Goal: Task Accomplishment & Management: Complete application form

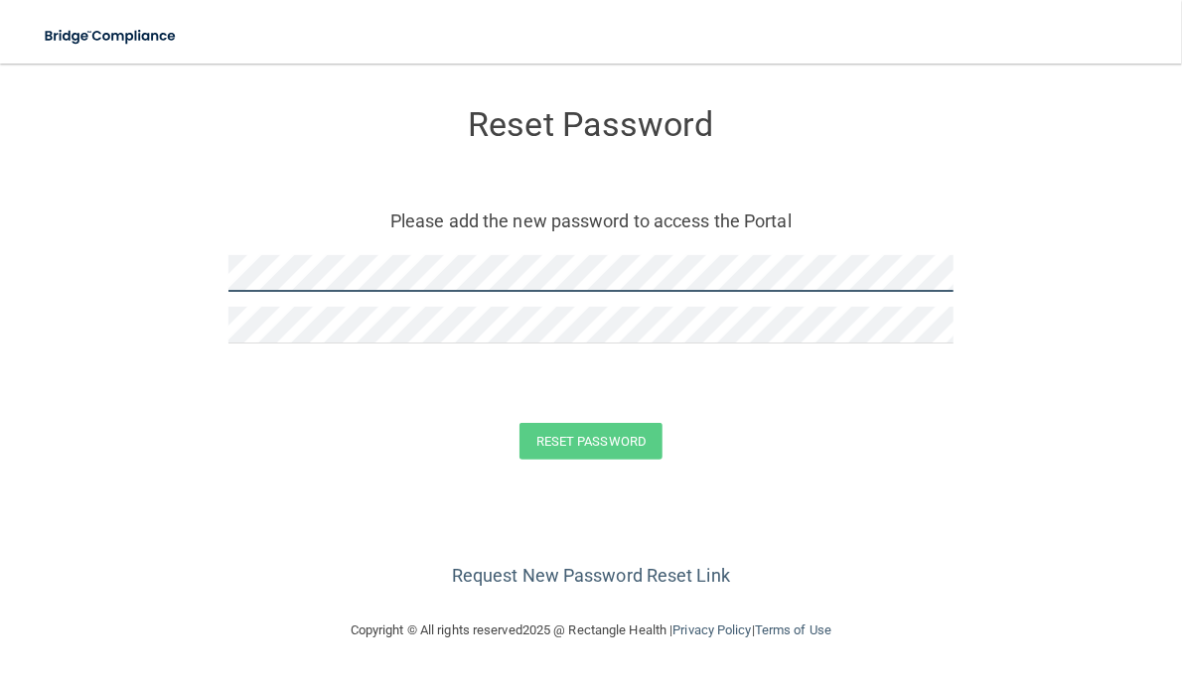
click at [130, 262] on form "Reset Password Please add the new password to access the Portal Reset Password …" at bounding box center [591, 287] width 1102 height 409
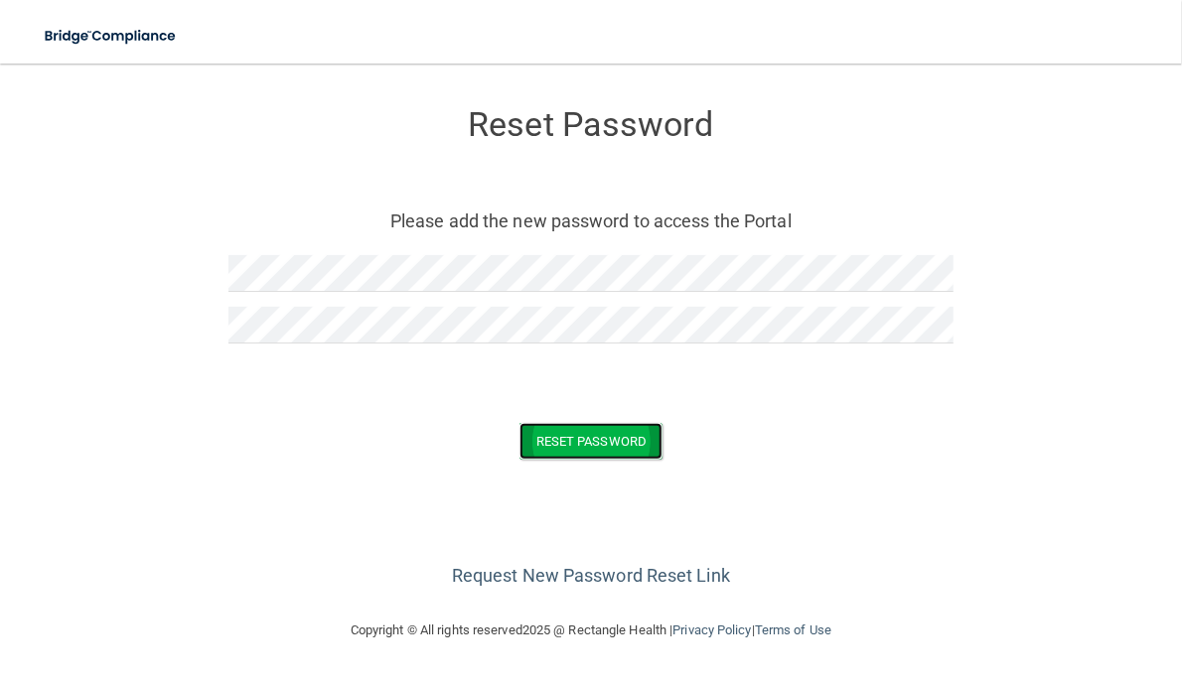
click at [592, 441] on button "Reset Password" at bounding box center [590, 441] width 143 height 37
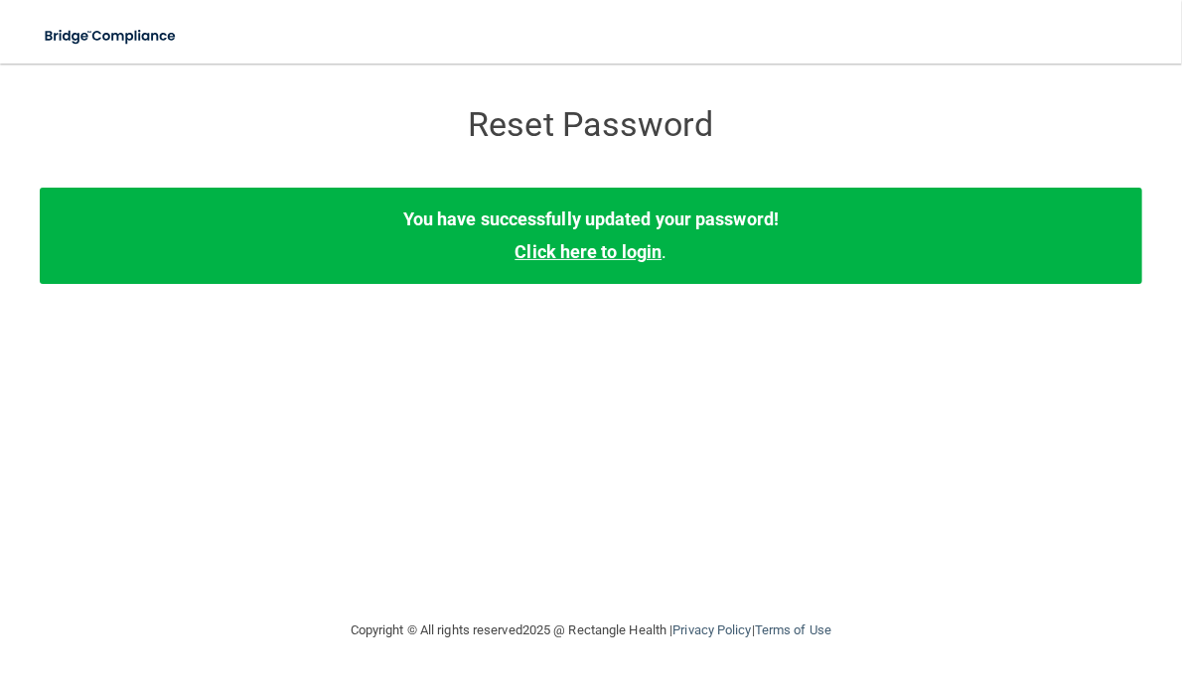
click at [551, 252] on link "Click here to login" at bounding box center [587, 251] width 147 height 21
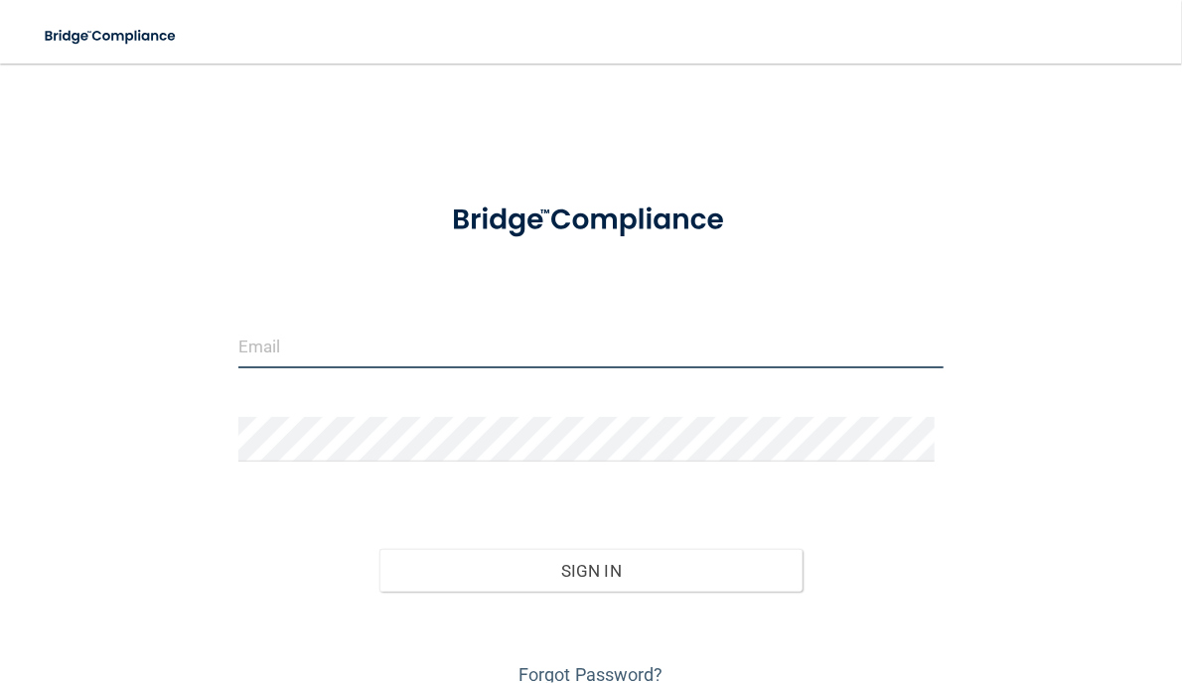
click at [273, 335] on input "email" at bounding box center [590, 346] width 705 height 45
type input "aharrison@lamercymedical.com"
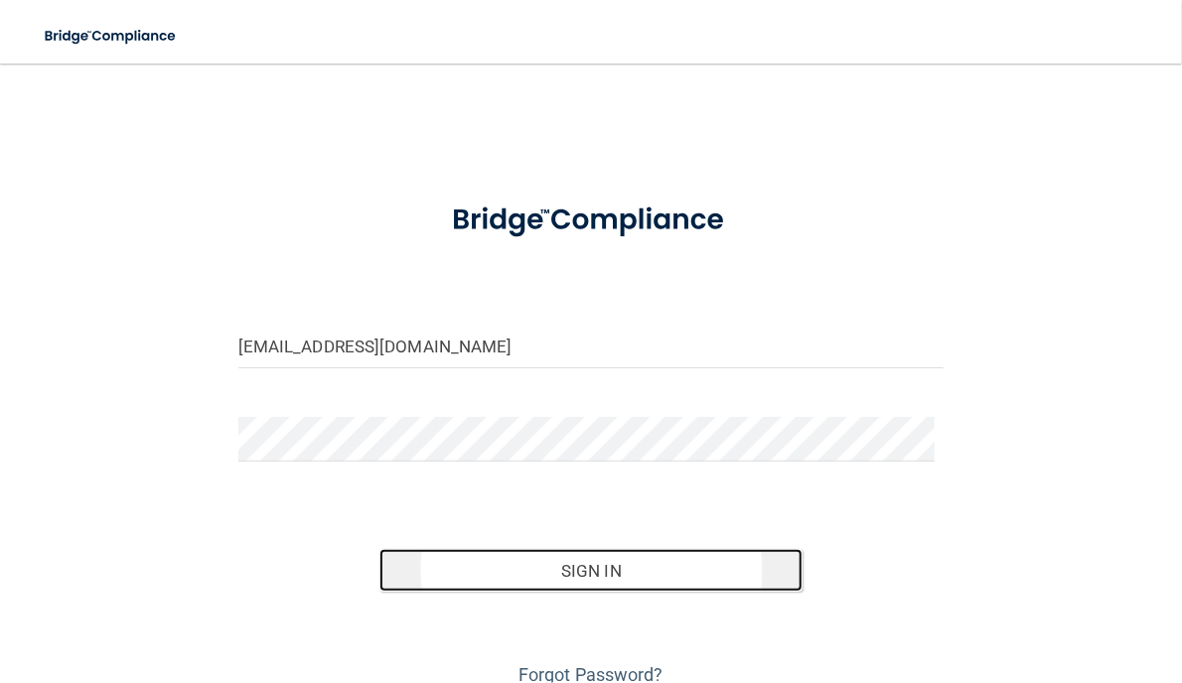
click at [583, 567] on button "Sign In" at bounding box center [590, 571] width 423 height 44
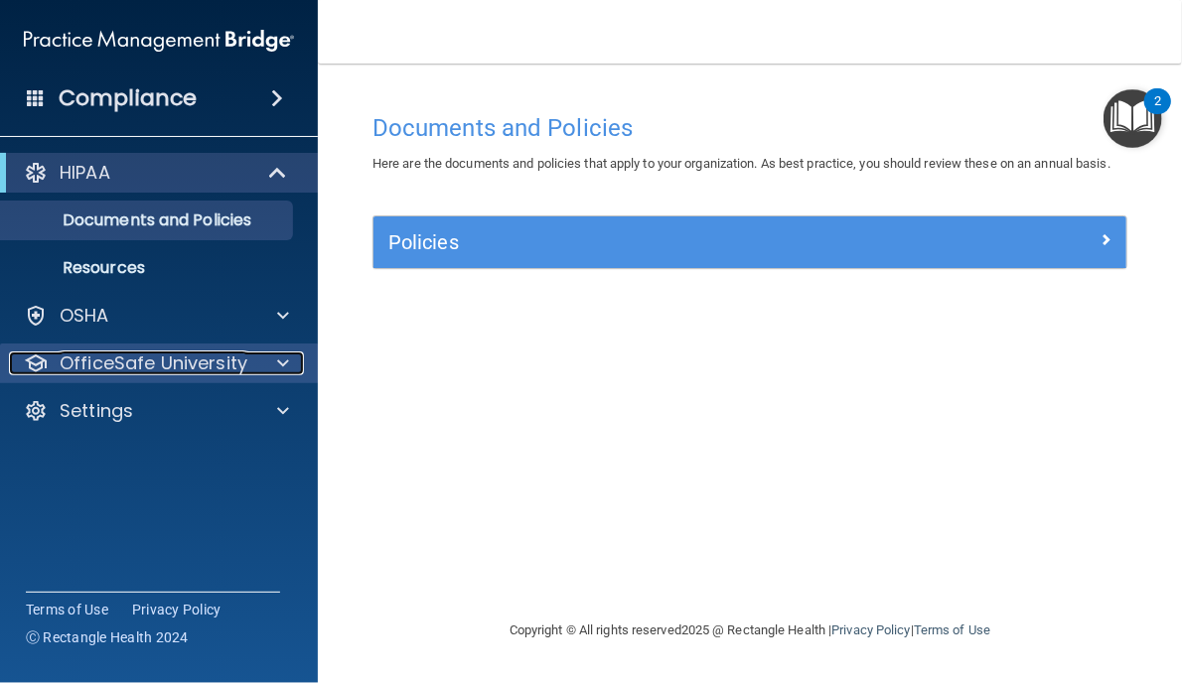
click at [110, 365] on p "OfficeSafe University" at bounding box center [154, 364] width 188 height 24
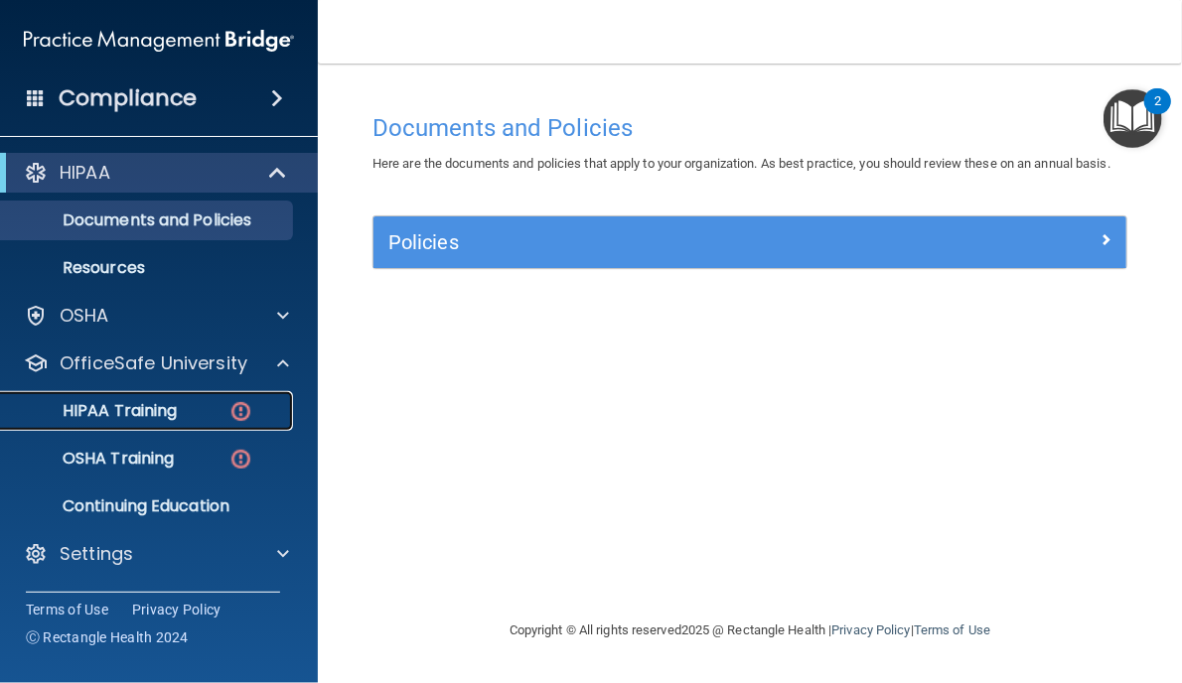
click at [105, 406] on p "HIPAA Training" at bounding box center [95, 411] width 164 height 20
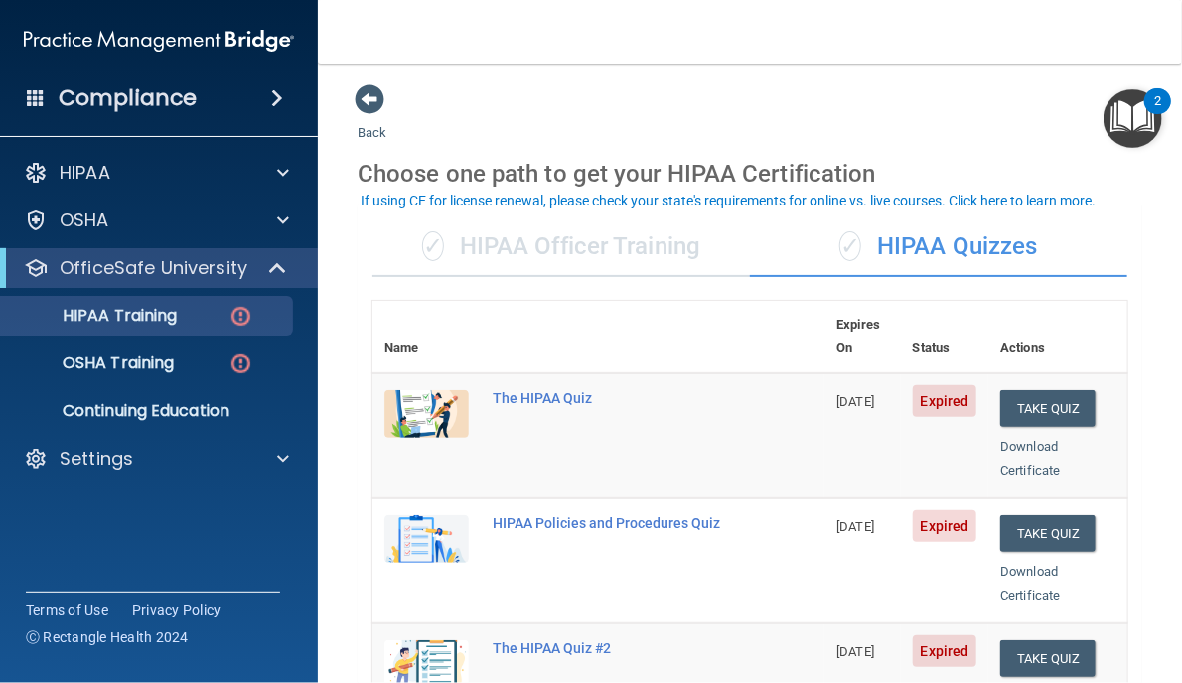
scroll to position [298, 0]
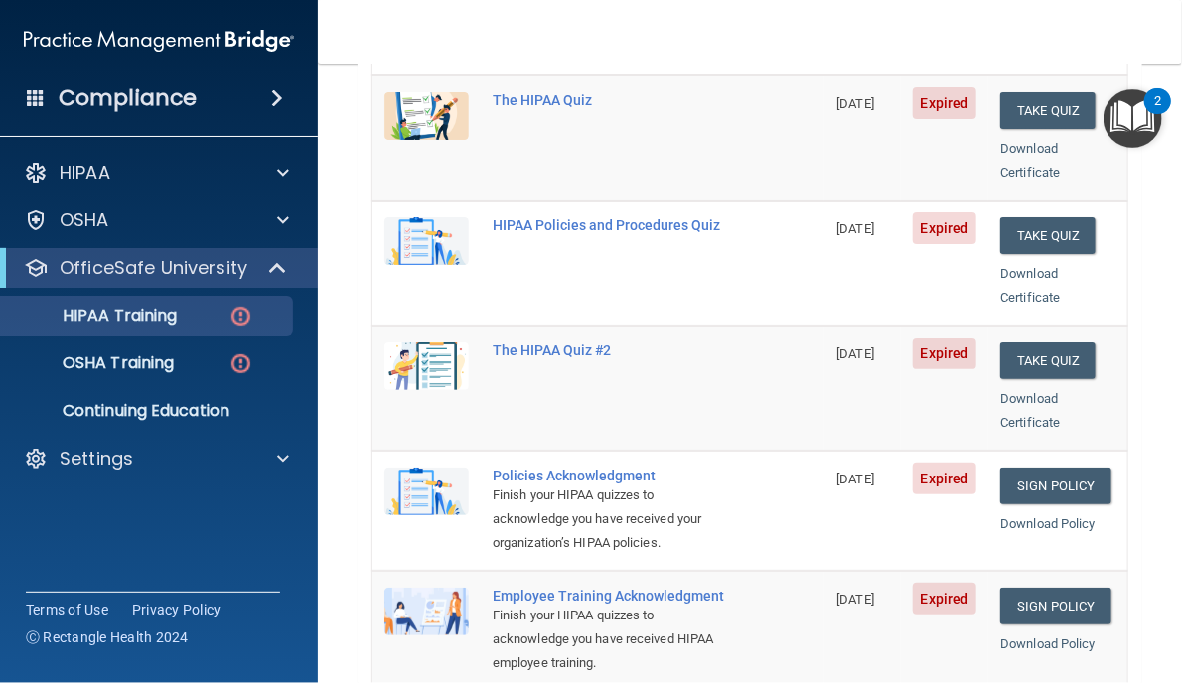
click at [1132, 113] on img "Open Resource Center, 2 new notifications" at bounding box center [1132, 118] width 59 height 59
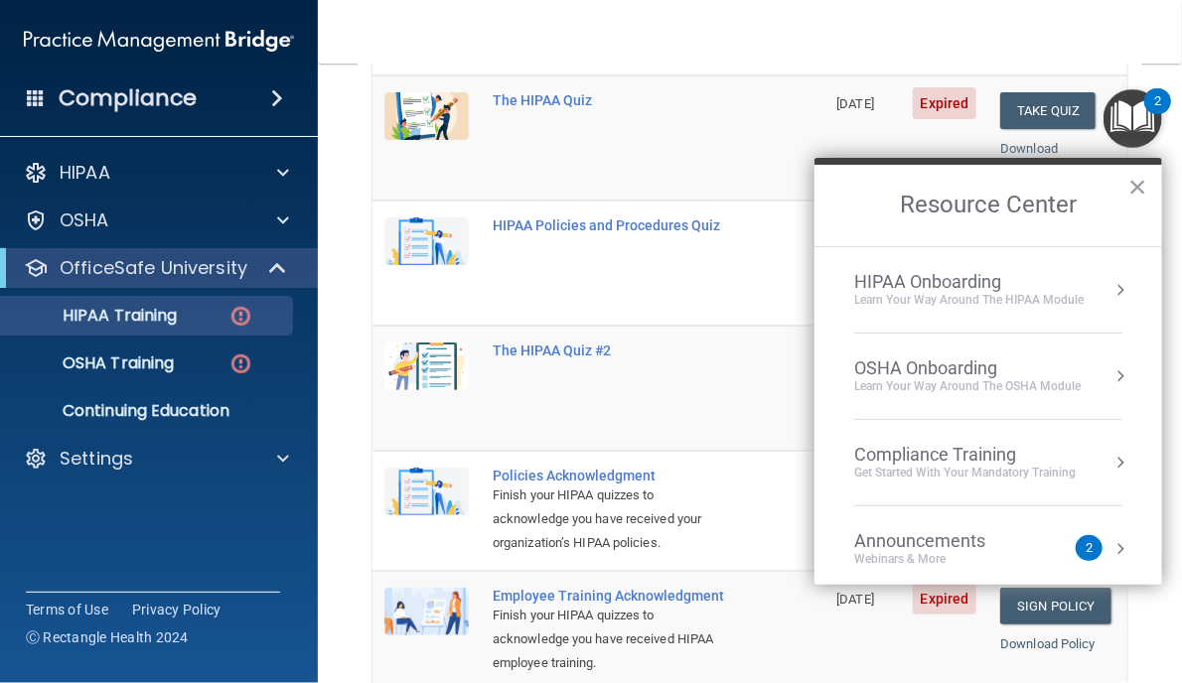
click at [1110, 547] on button "Resource Center" at bounding box center [1120, 549] width 20 height 20
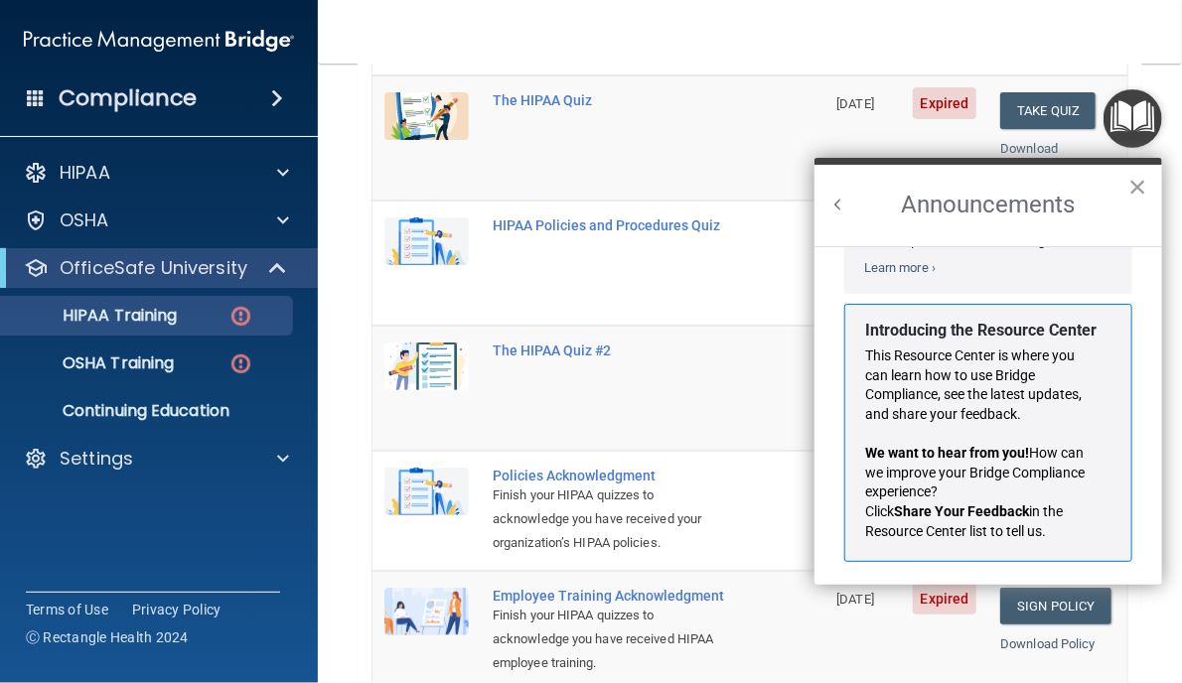
scroll to position [325, 0]
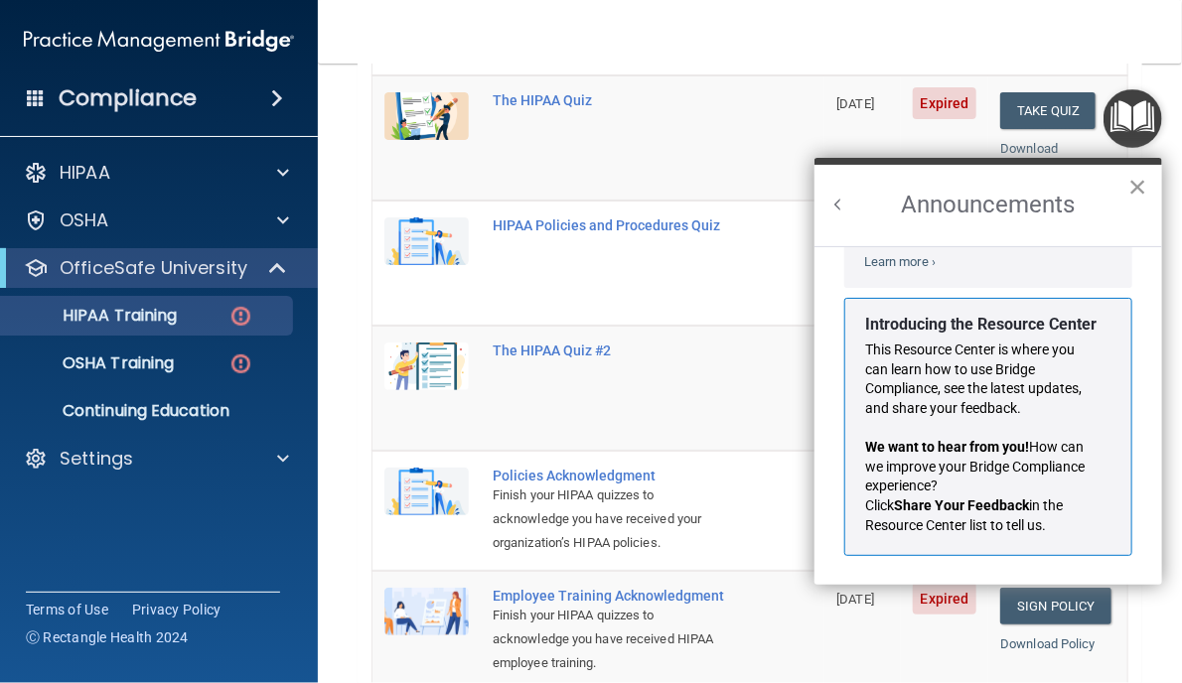
click at [1136, 179] on button "×" at bounding box center [1137, 187] width 19 height 32
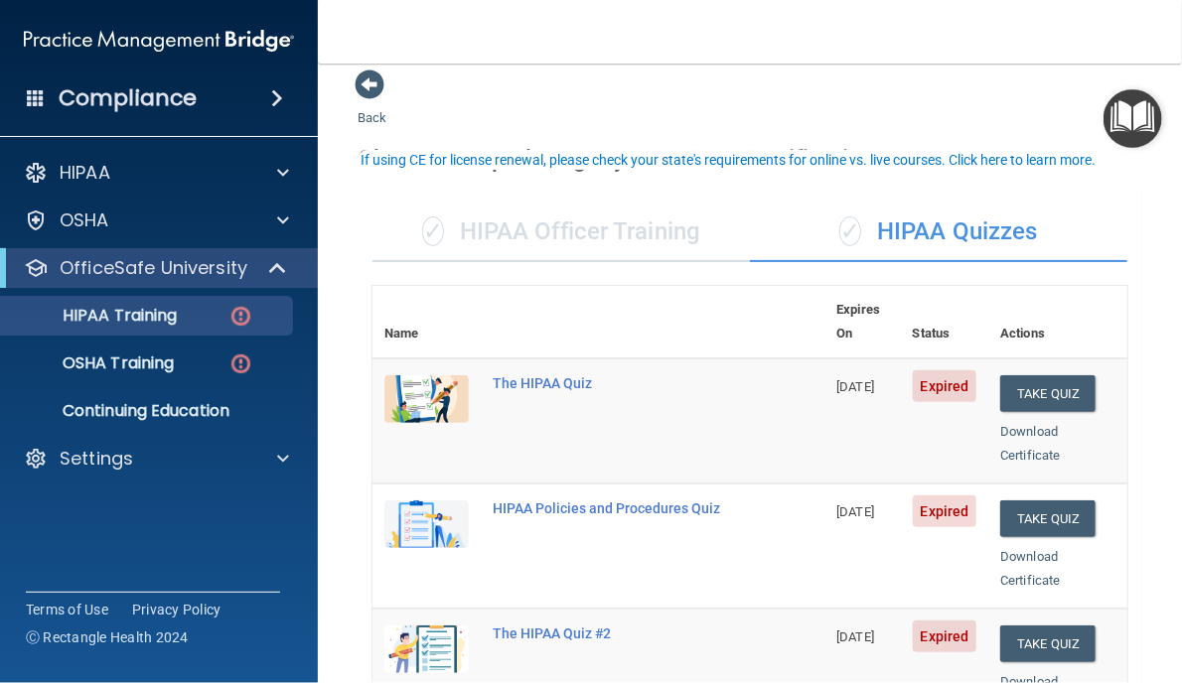
scroll to position [0, 0]
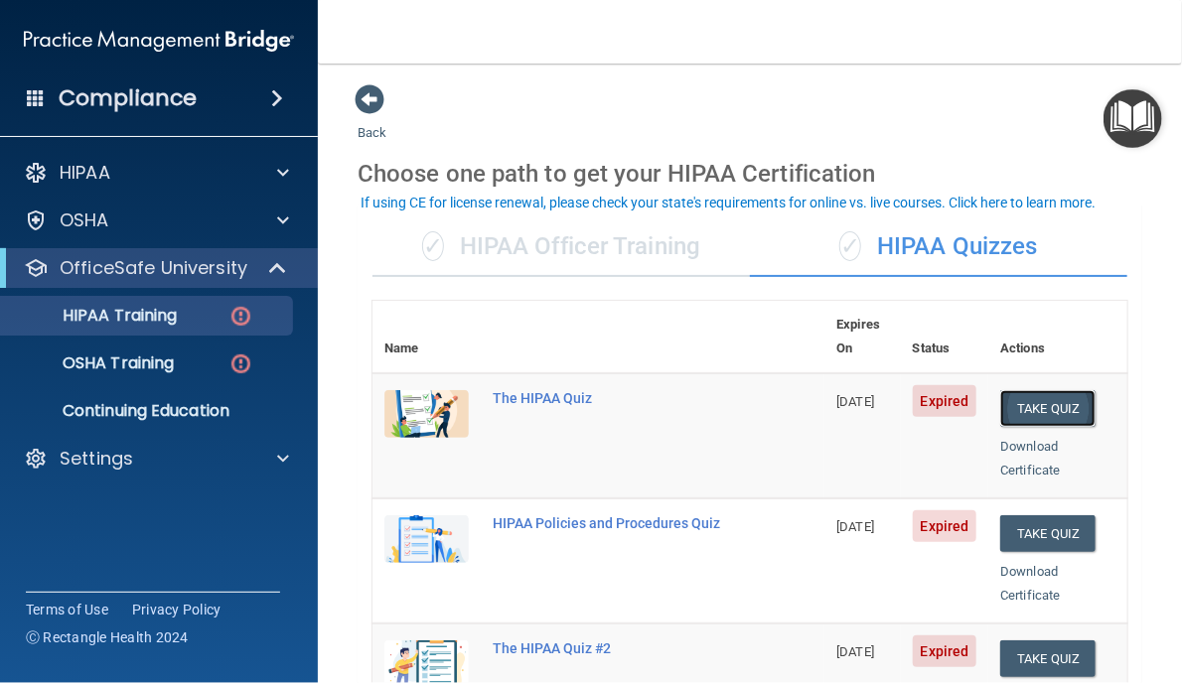
click at [1013, 390] on button "Take Quiz" at bounding box center [1047, 408] width 95 height 37
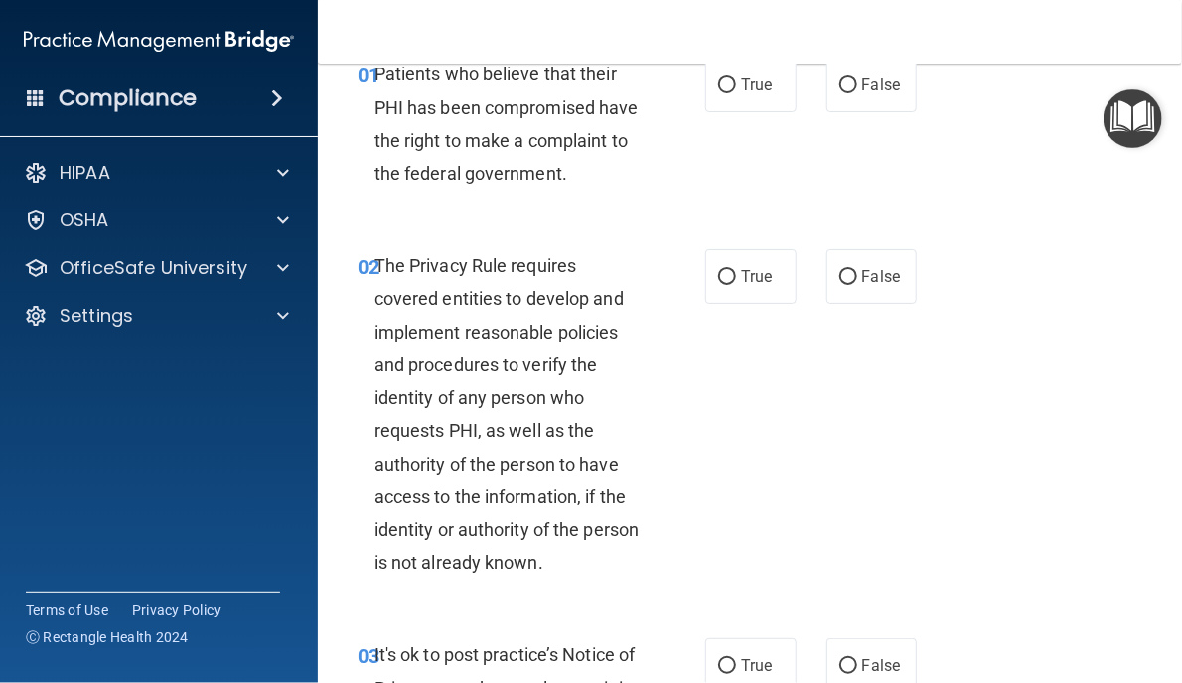
scroll to position [199, 0]
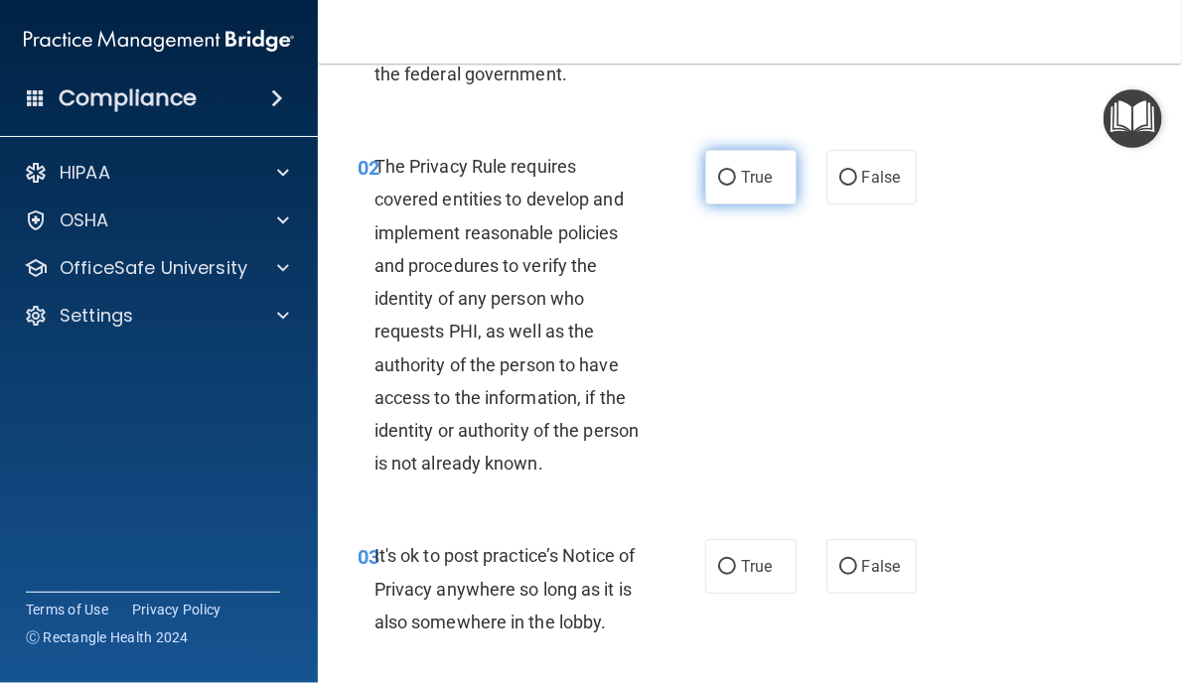
click at [721, 186] on input "True" at bounding box center [727, 178] width 18 height 15
radio input "true"
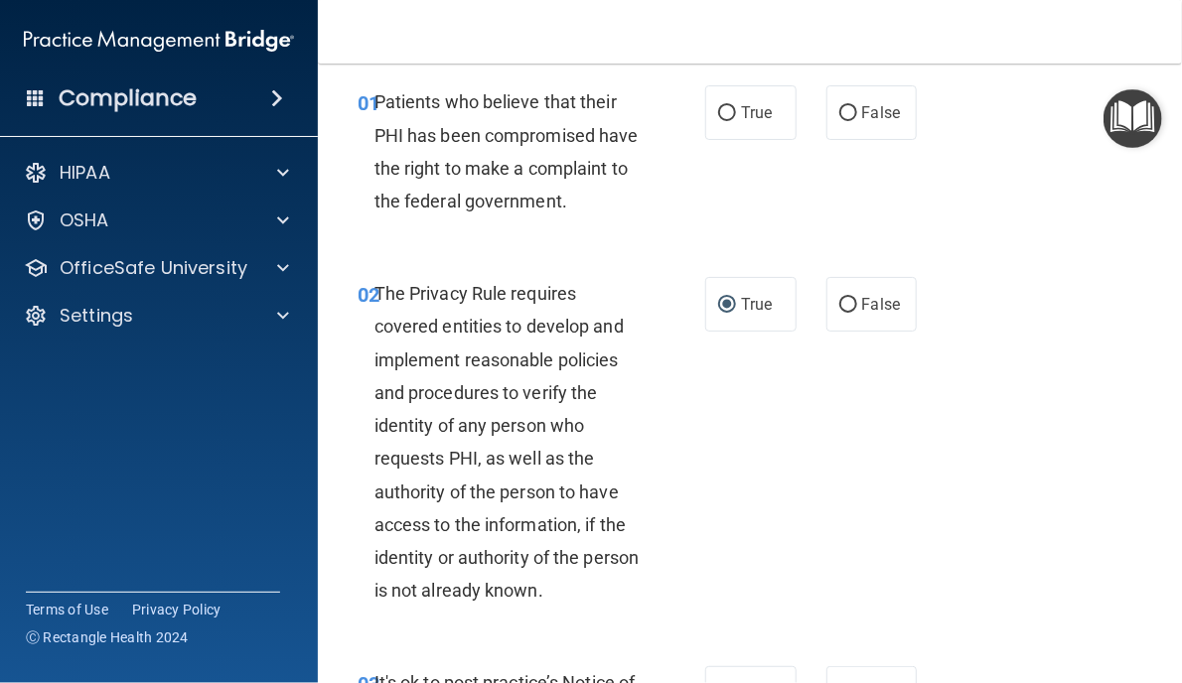
scroll to position [0, 0]
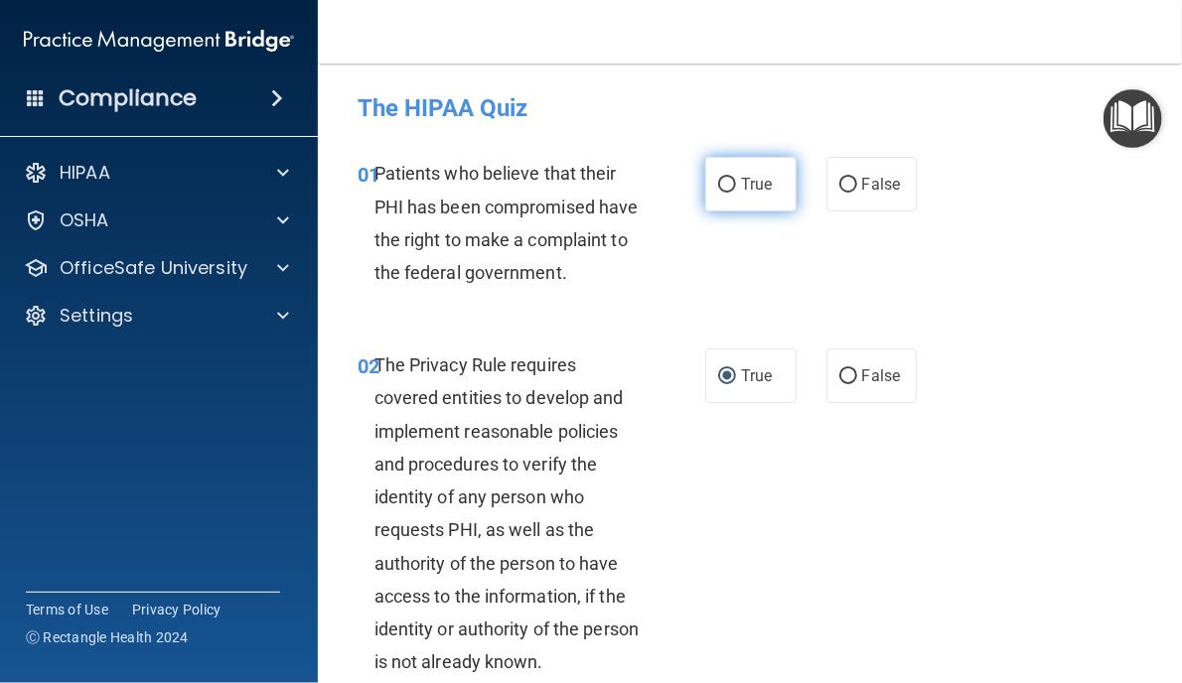
click at [721, 184] on input "True" at bounding box center [727, 185] width 18 height 15
radio input "true"
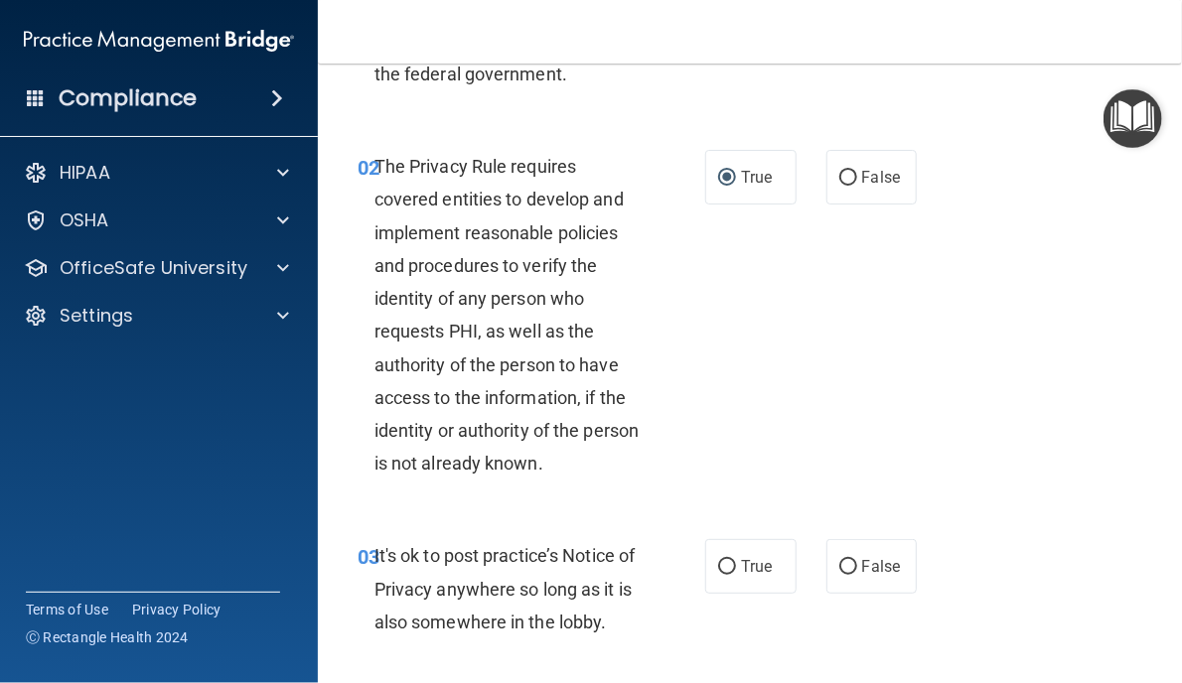
scroll to position [397, 0]
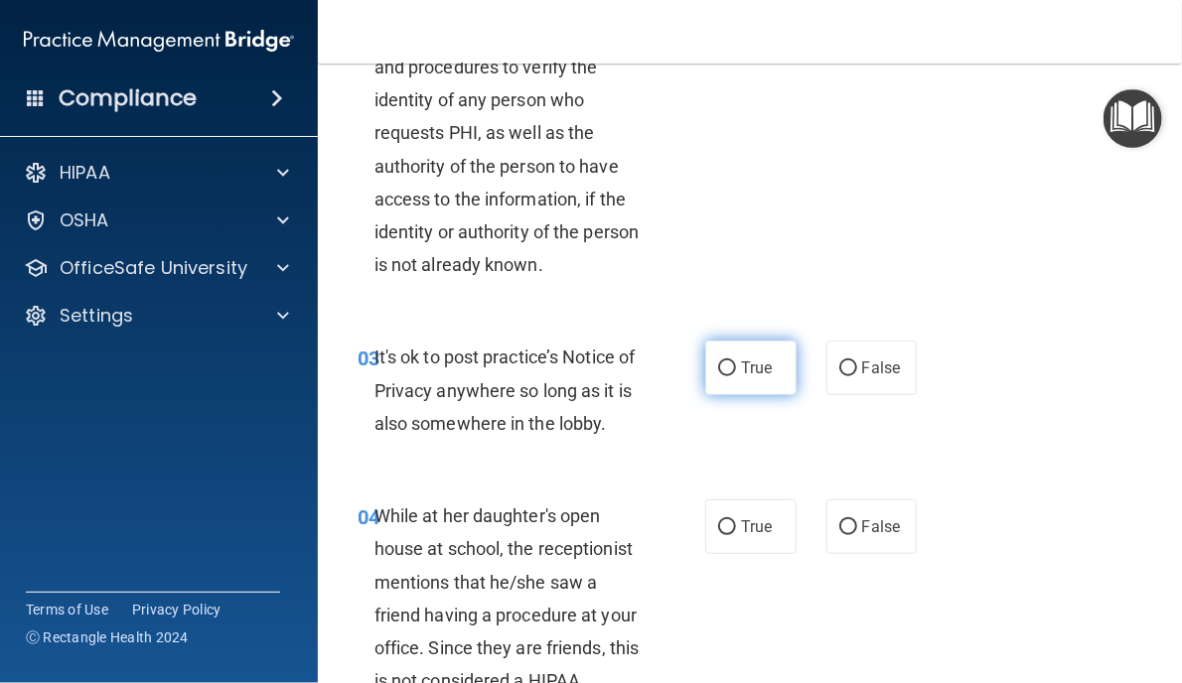
click at [721, 376] on input "True" at bounding box center [727, 368] width 18 height 15
radio input "true"
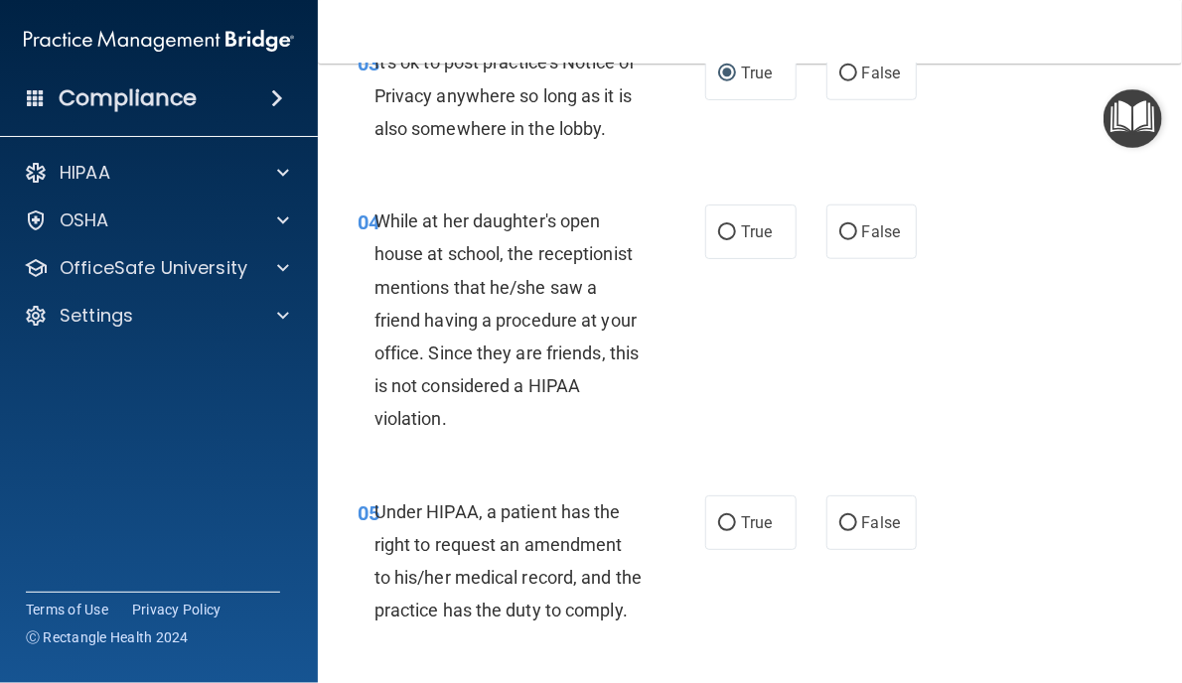
scroll to position [695, 0]
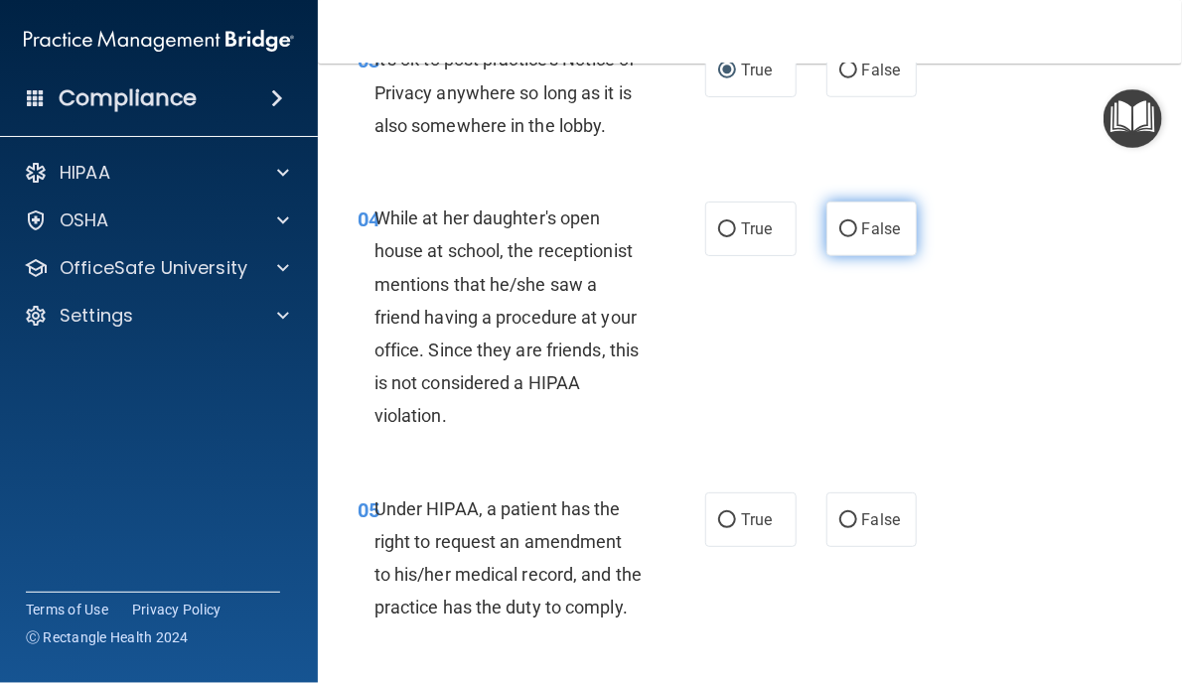
click at [839, 237] on input "False" at bounding box center [848, 229] width 18 height 15
radio input "true"
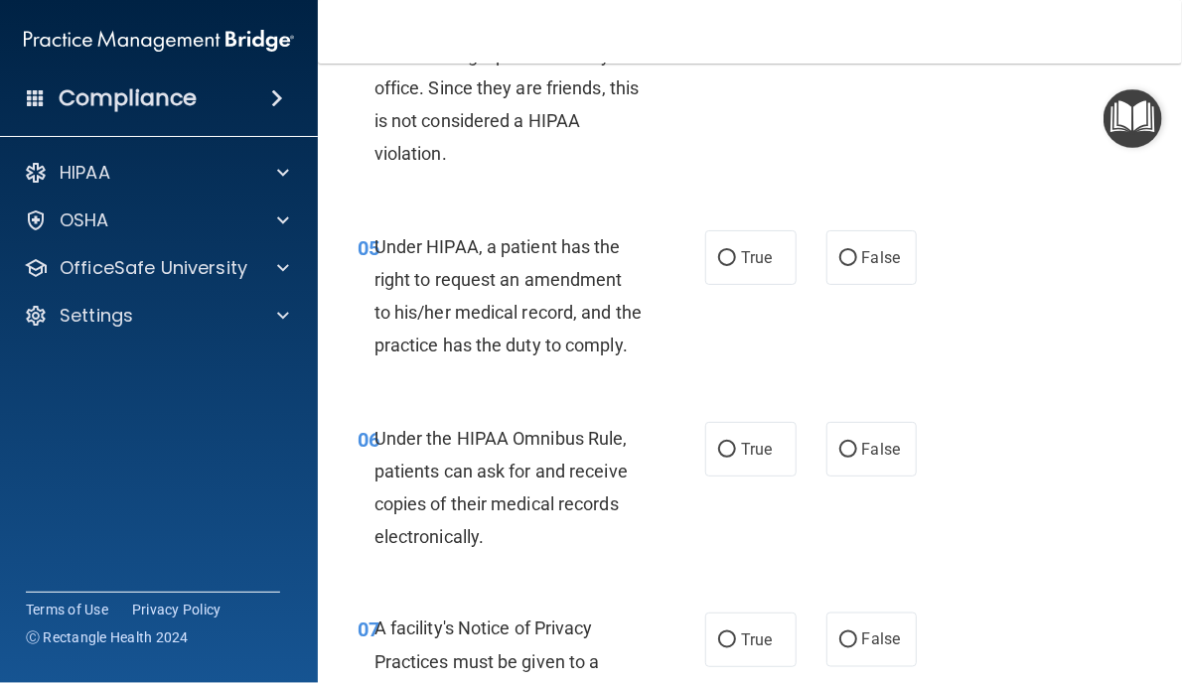
scroll to position [993, 0]
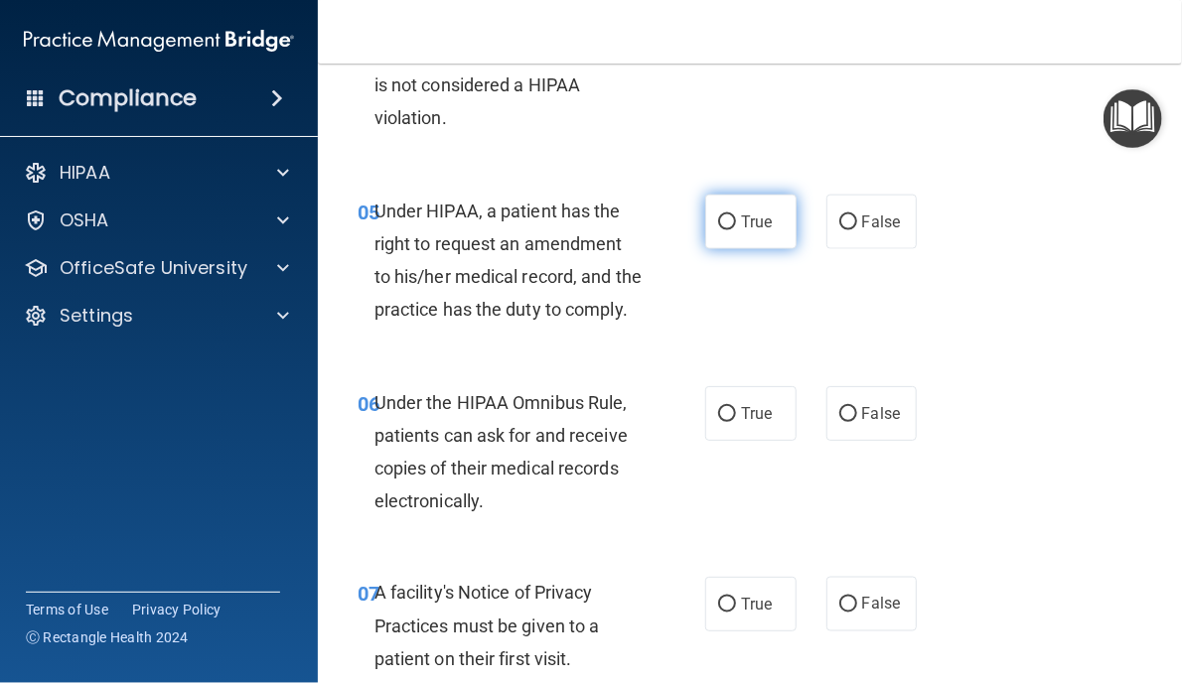
click at [722, 230] on input "True" at bounding box center [727, 222] width 18 height 15
radio input "true"
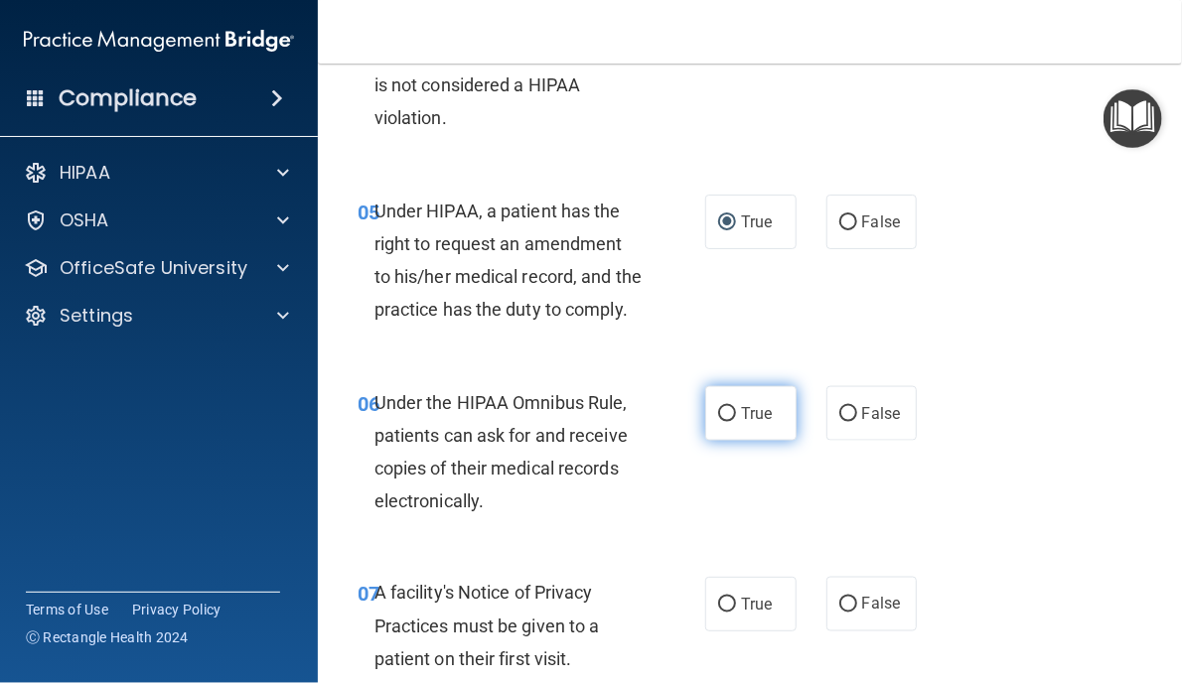
click at [722, 422] on input "True" at bounding box center [727, 414] width 18 height 15
radio input "true"
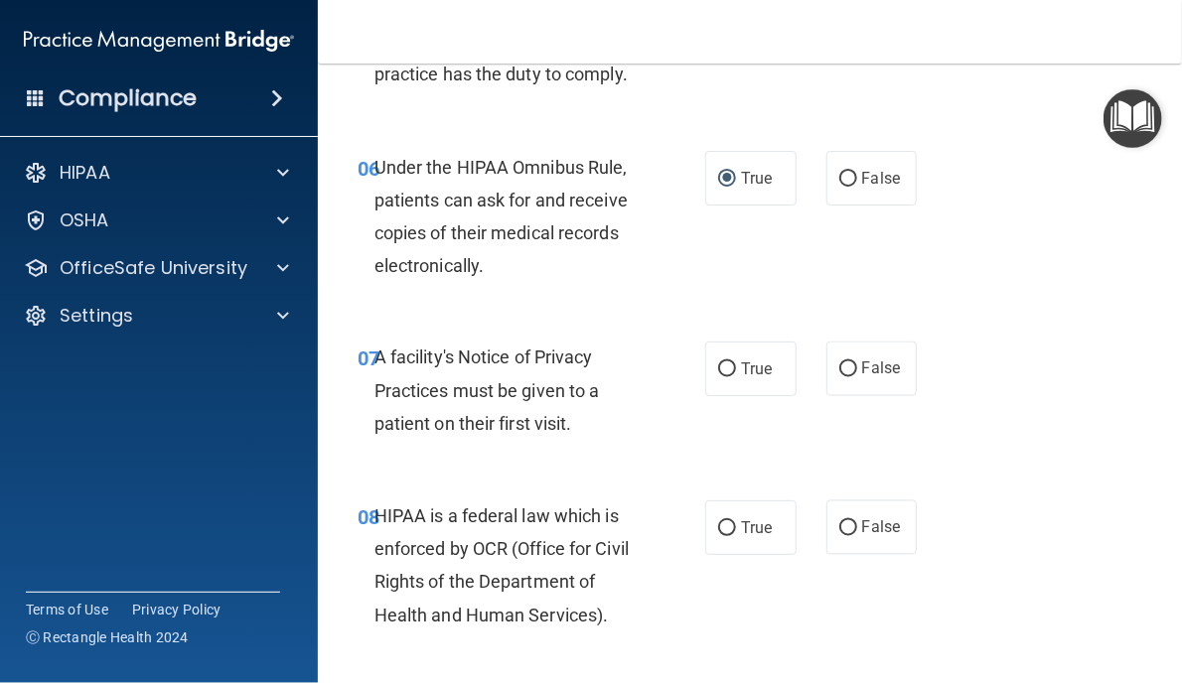
scroll to position [1291, 0]
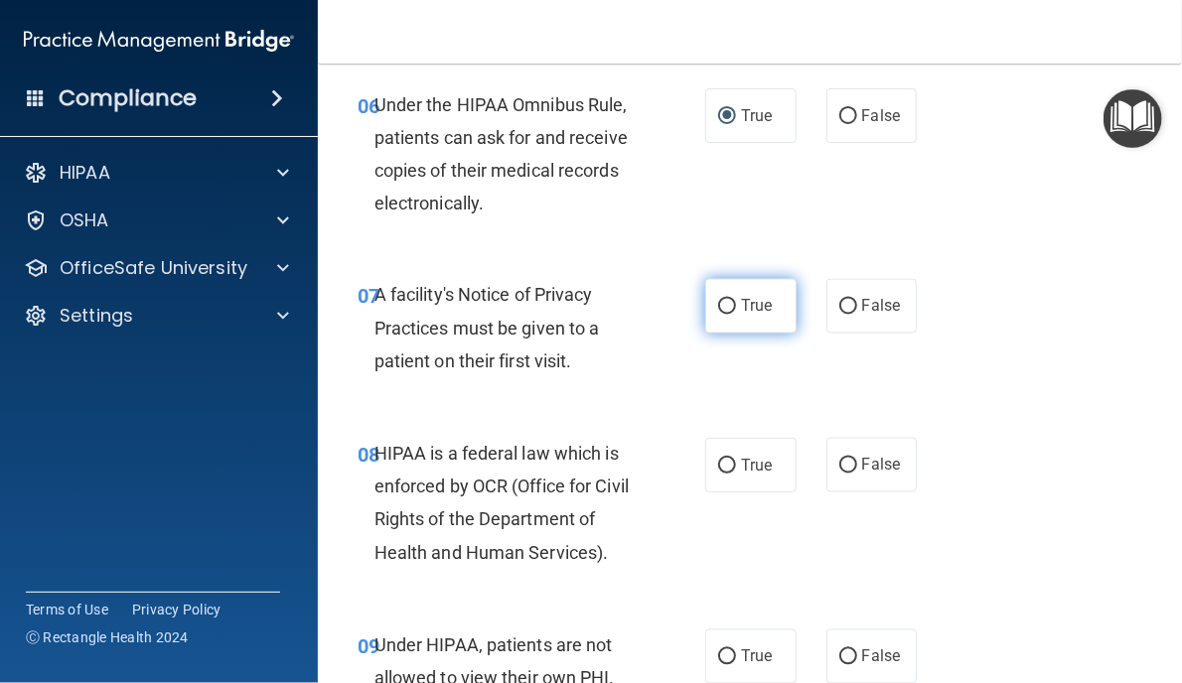
click at [719, 315] on input "True" at bounding box center [727, 307] width 18 height 15
radio input "true"
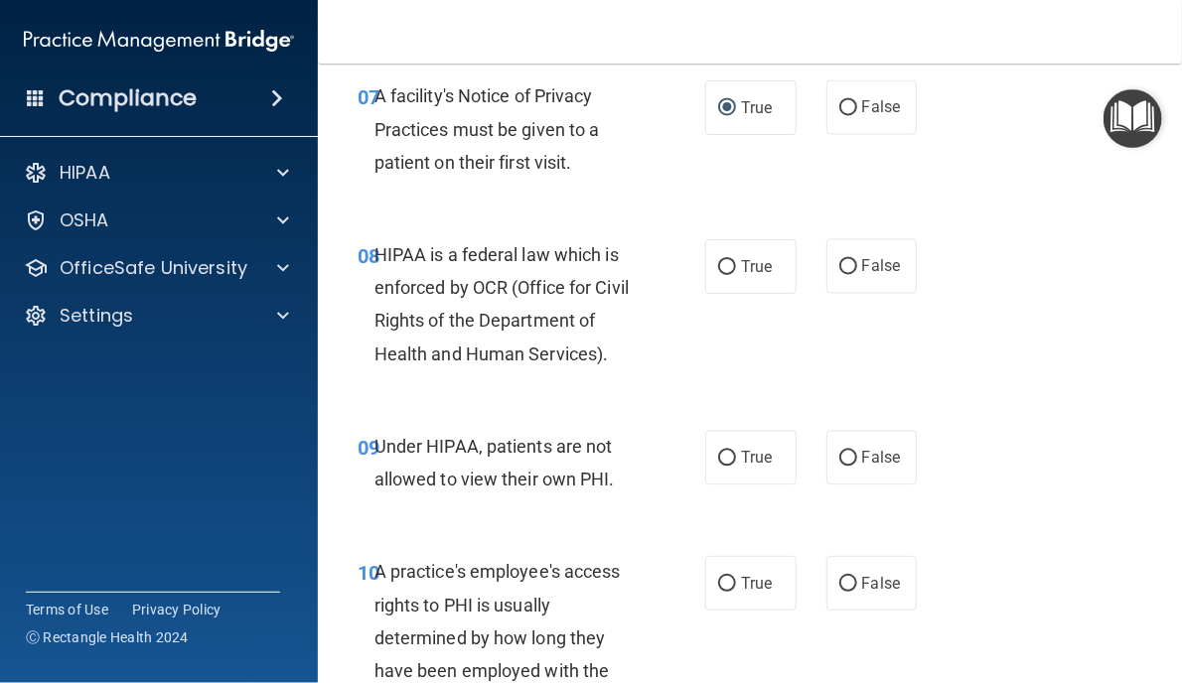
scroll to position [1589, 0]
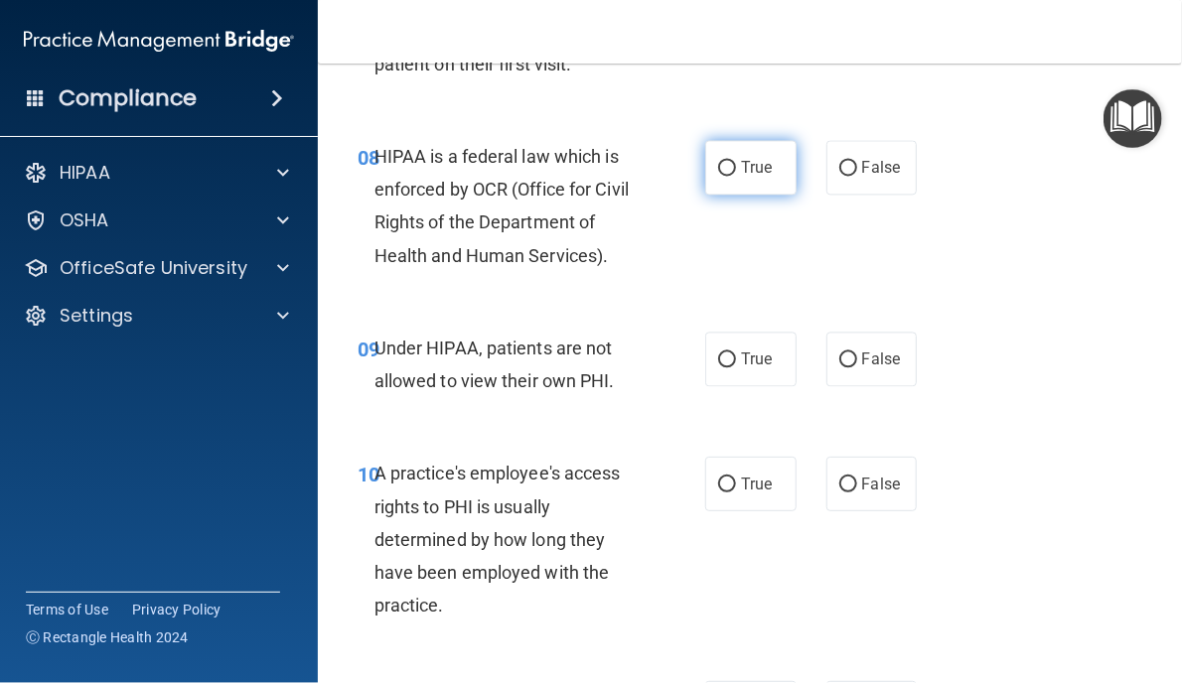
click at [722, 176] on input "True" at bounding box center [727, 168] width 18 height 15
radio input "true"
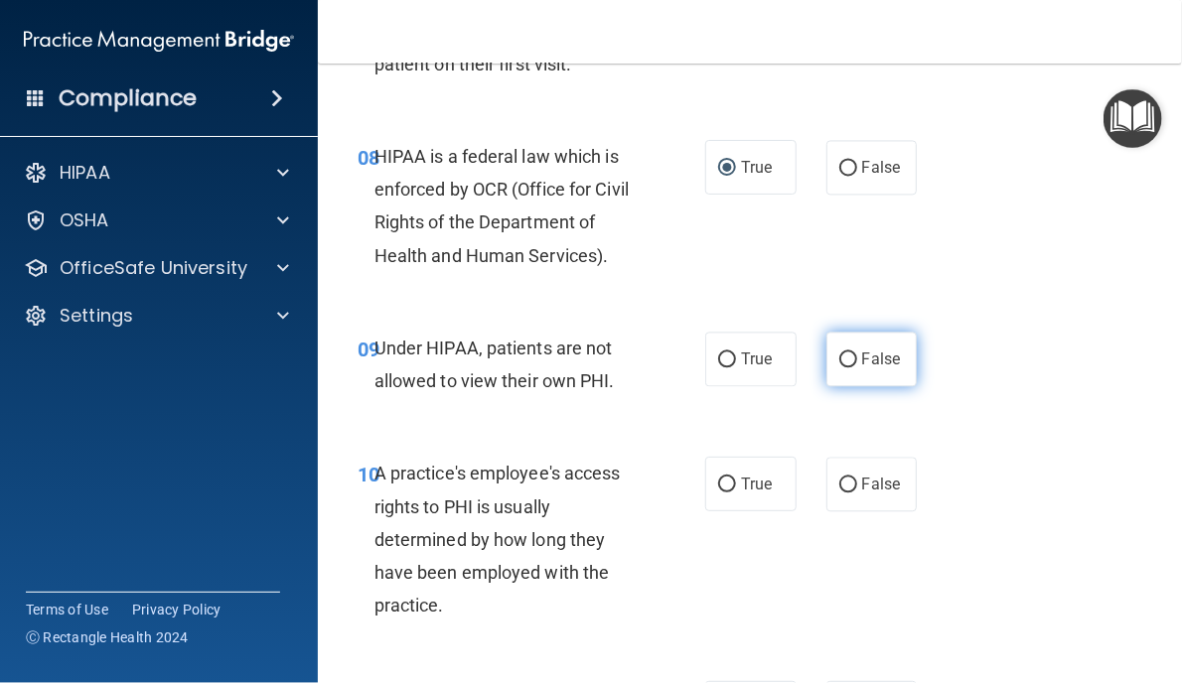
click at [839, 367] on input "False" at bounding box center [848, 360] width 18 height 15
radio input "true"
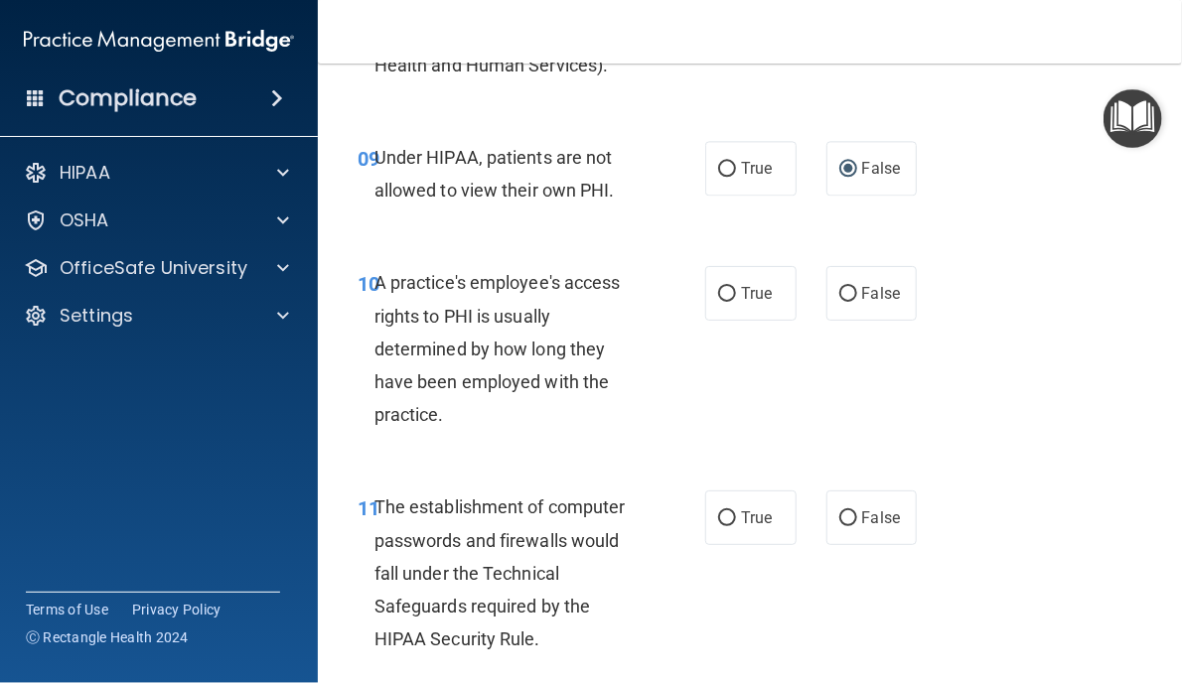
scroll to position [1788, 0]
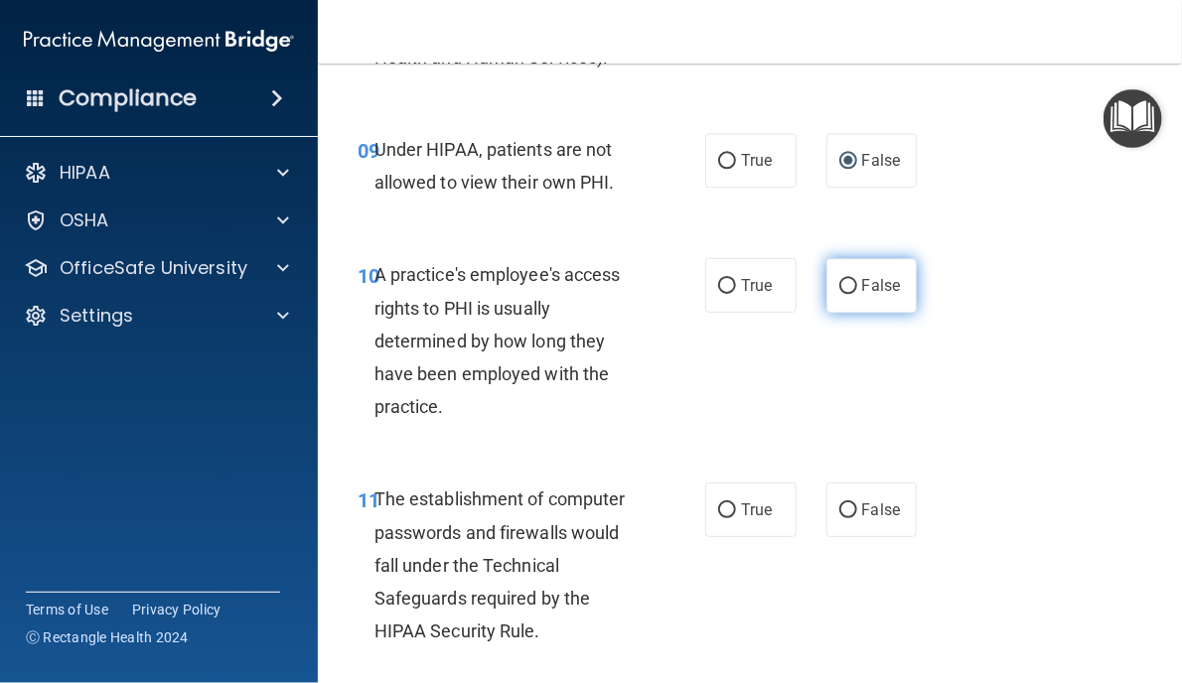
click at [846, 313] on label "False" at bounding box center [871, 285] width 91 height 55
click at [846, 294] on input "False" at bounding box center [848, 286] width 18 height 15
radio input "true"
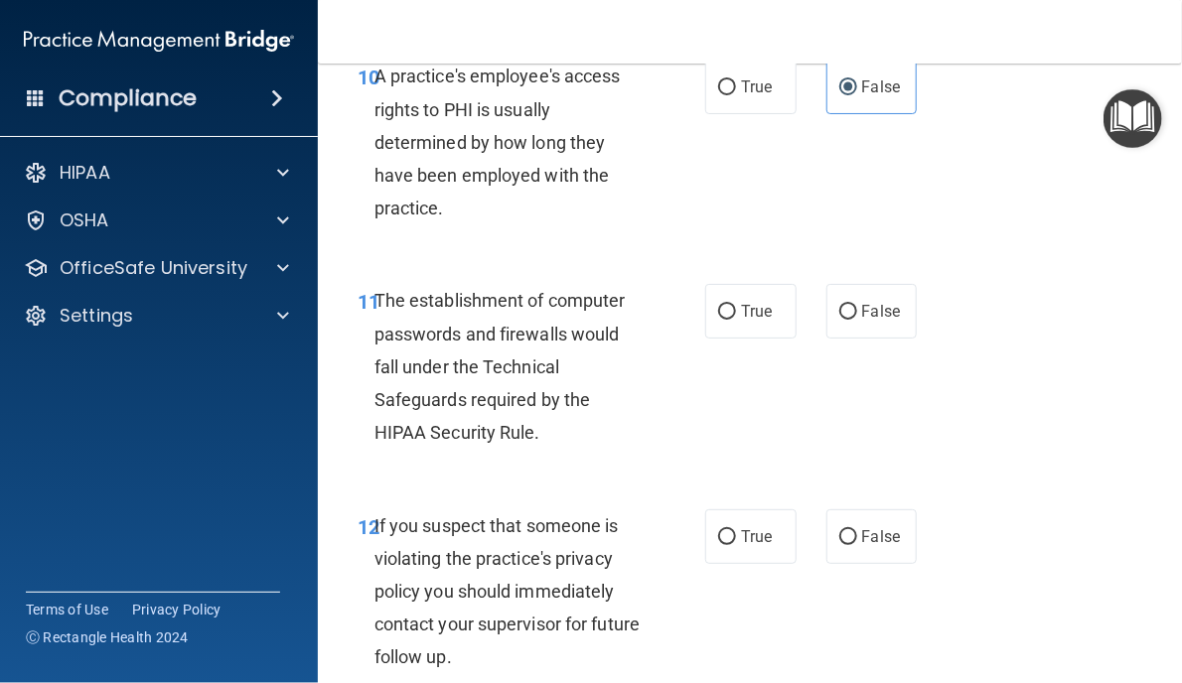
scroll to position [2085, 0]
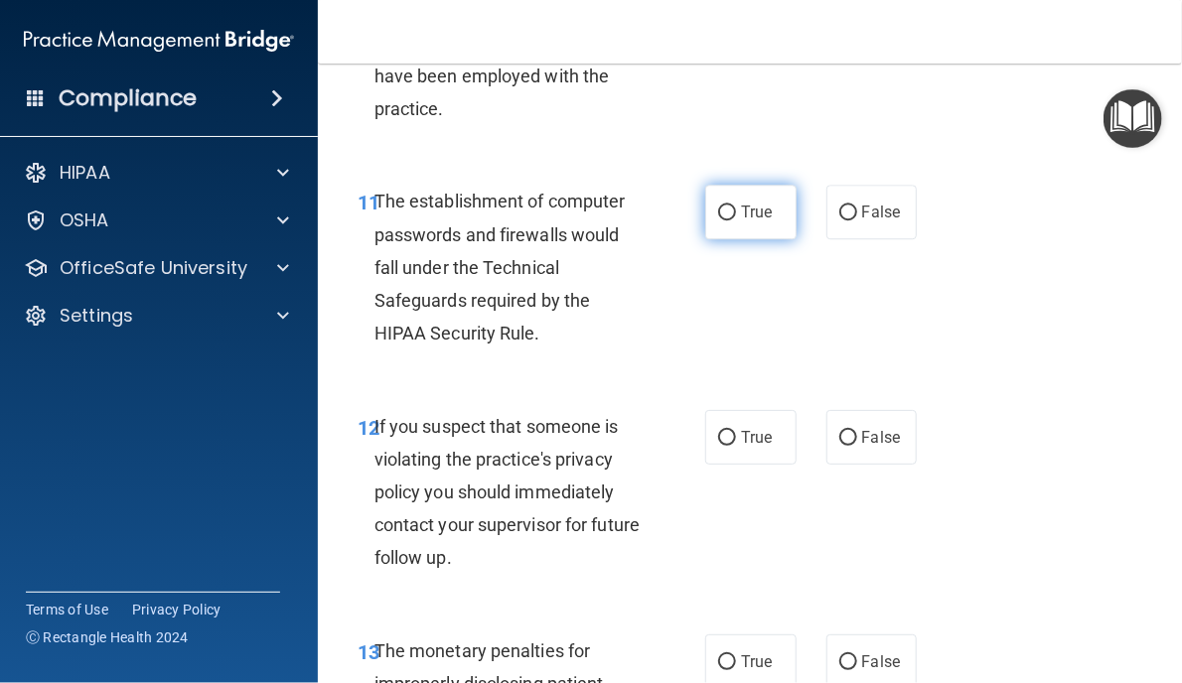
click at [718, 220] on input "True" at bounding box center [727, 213] width 18 height 15
radio input "true"
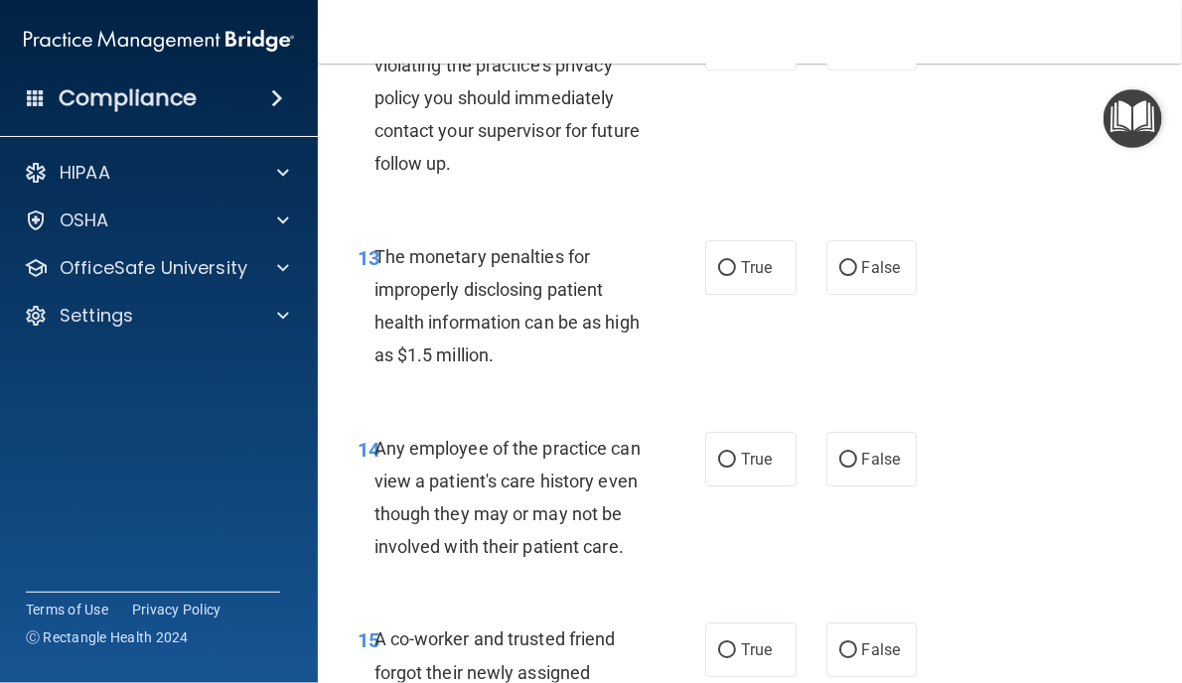
scroll to position [2483, 0]
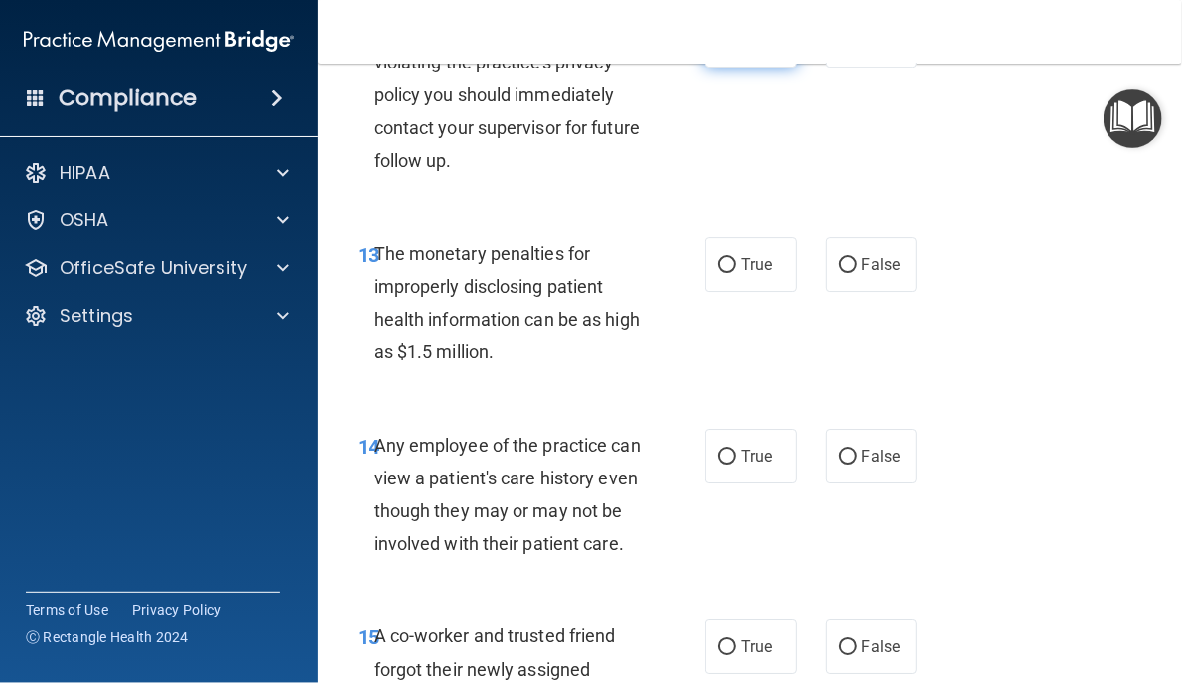
click at [718, 49] on input "True" at bounding box center [727, 41] width 18 height 15
radio input "true"
click at [718, 273] on input "True" at bounding box center [727, 265] width 18 height 15
radio input "true"
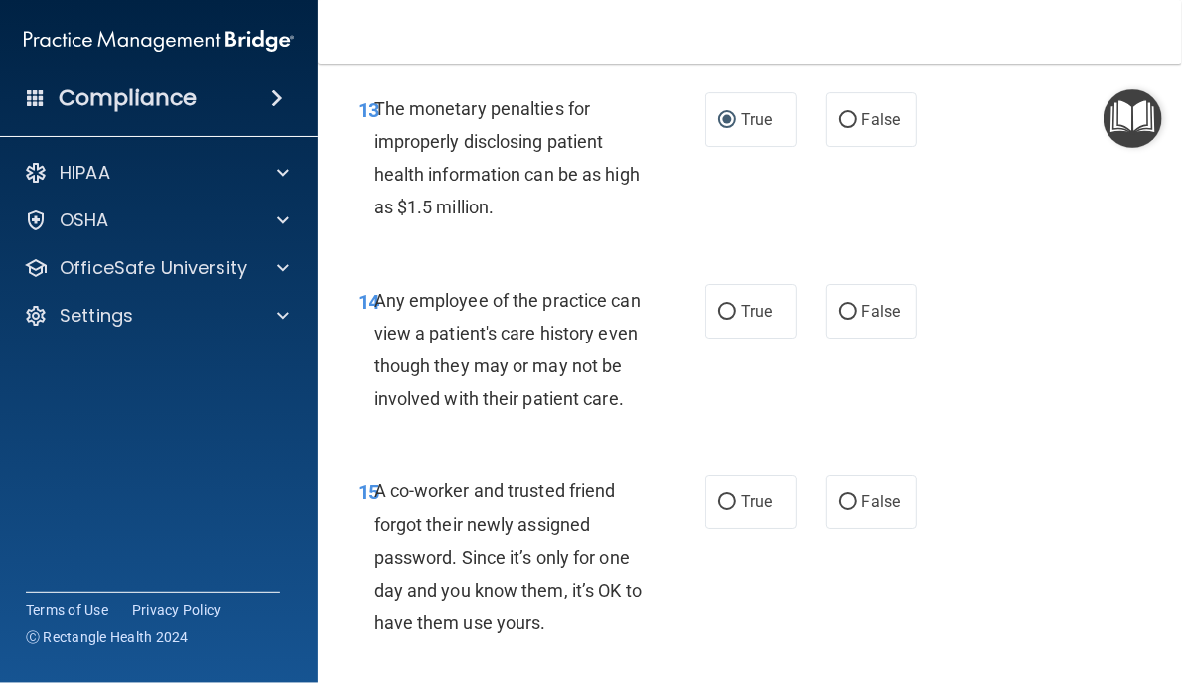
scroll to position [2681, 0]
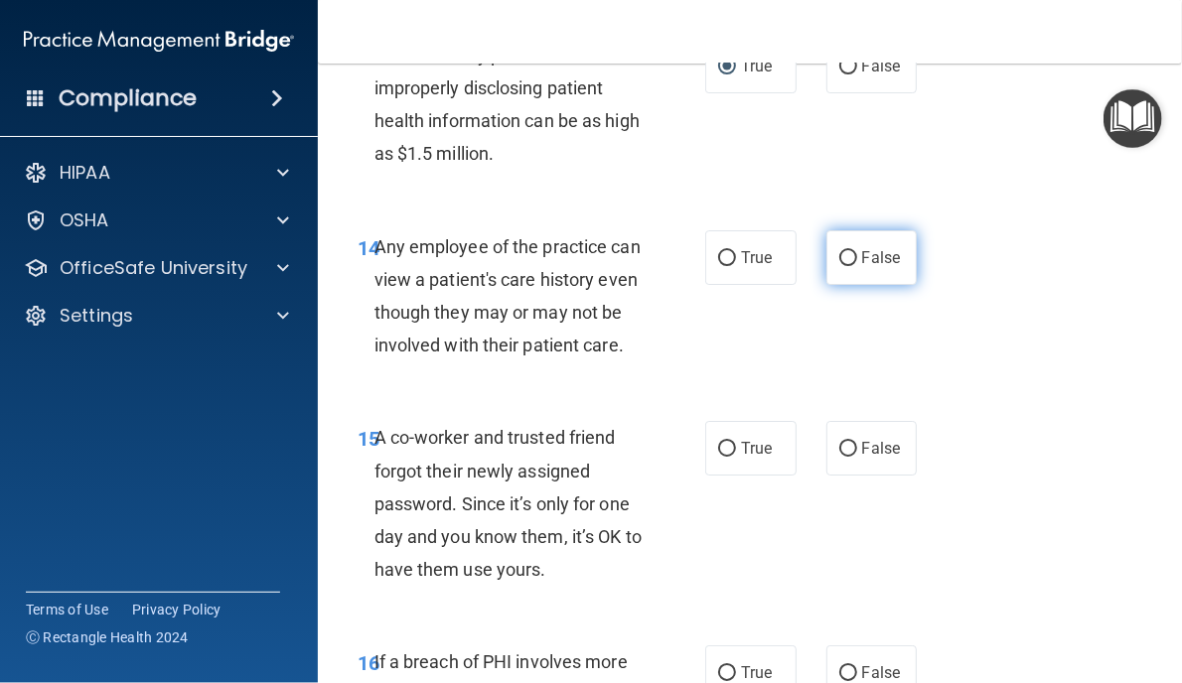
click at [844, 266] on input "False" at bounding box center [848, 258] width 18 height 15
radio input "true"
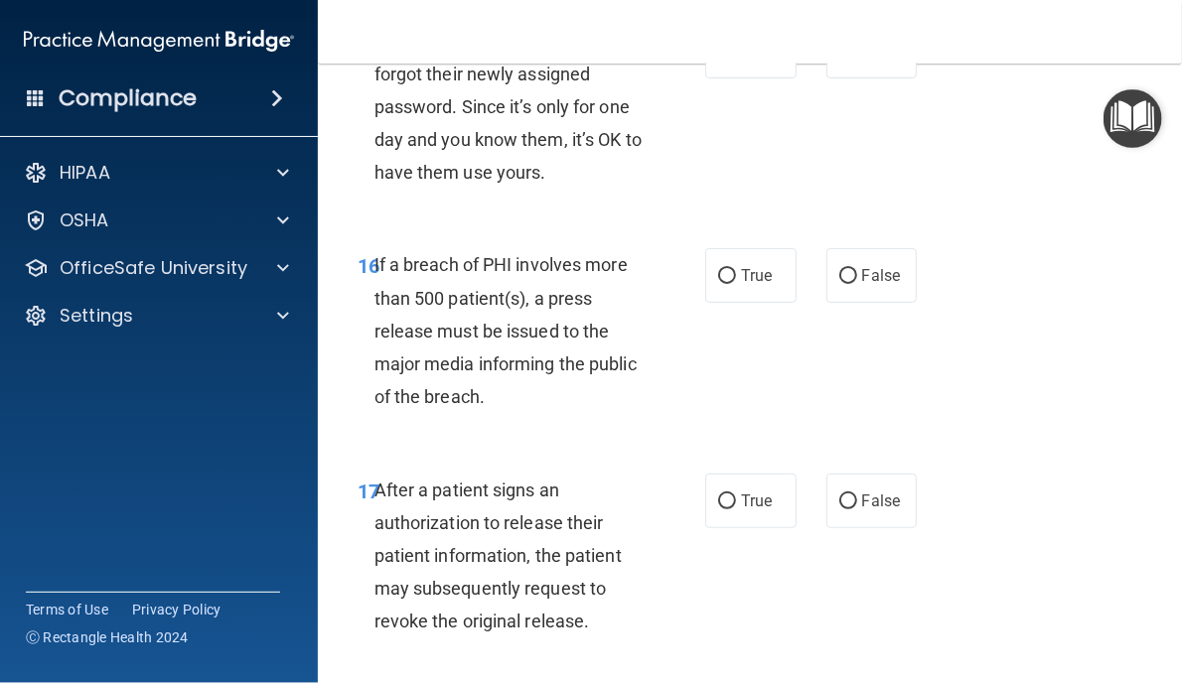
scroll to position [2979, 0]
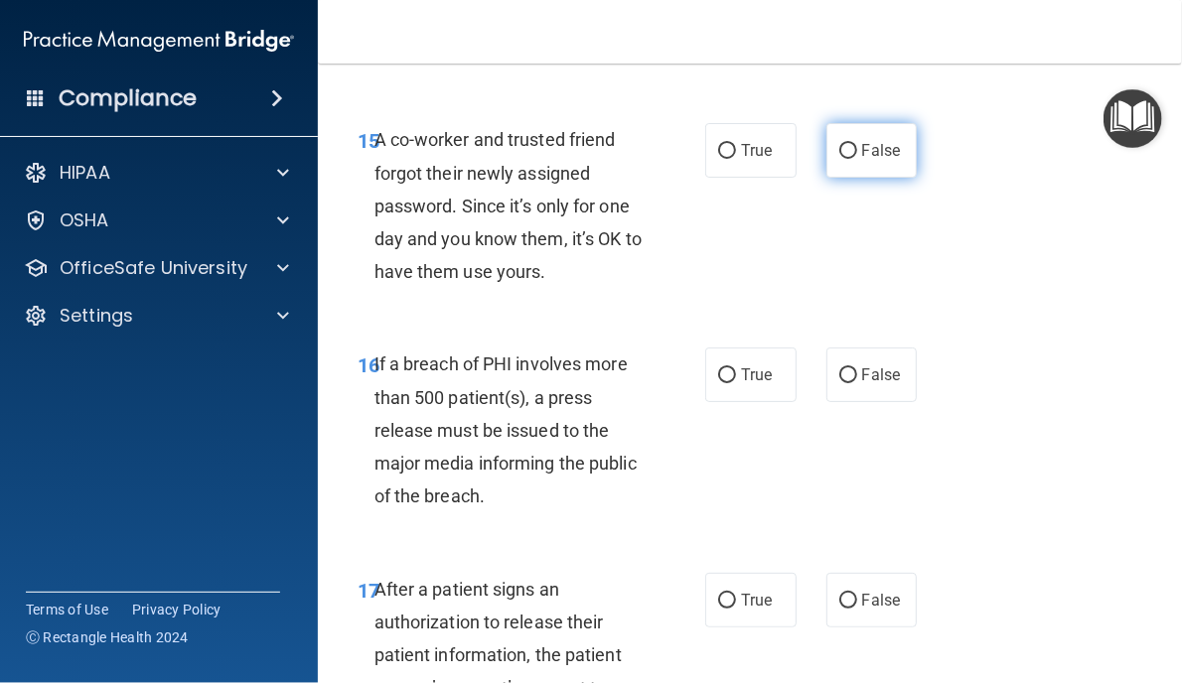
click at [842, 159] on input "False" at bounding box center [848, 151] width 18 height 15
radio input "true"
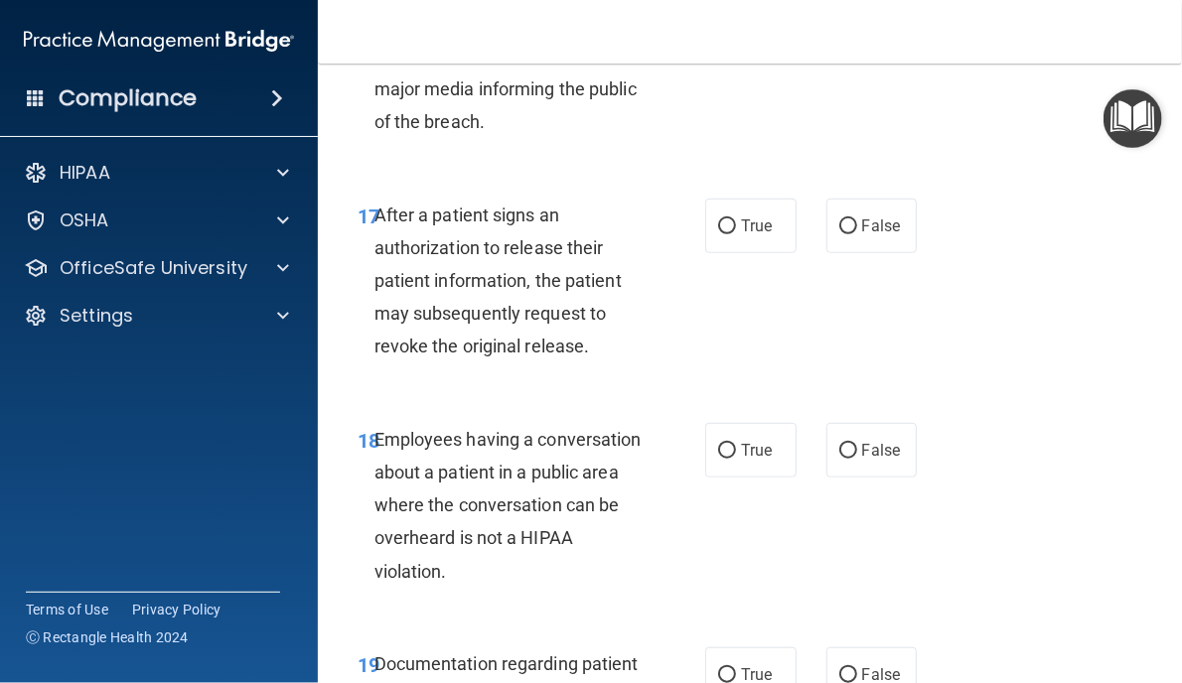
scroll to position [3376, 0]
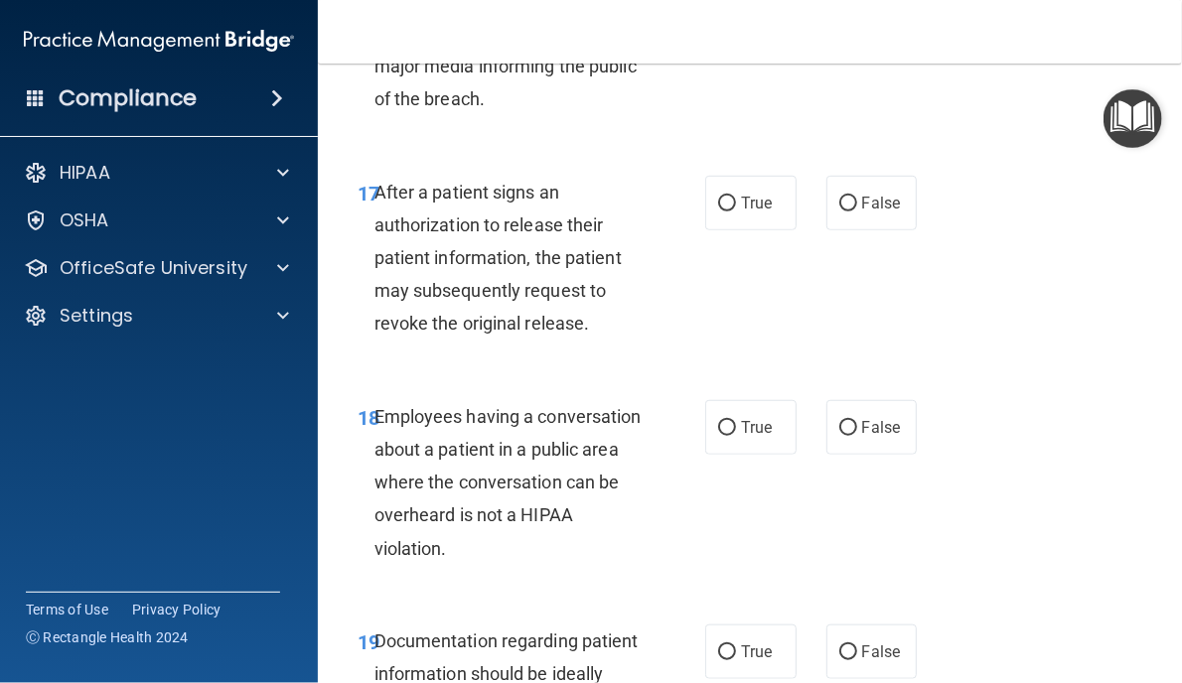
radio input "true"
click at [719, 212] on input "True" at bounding box center [727, 204] width 18 height 15
radio input "true"
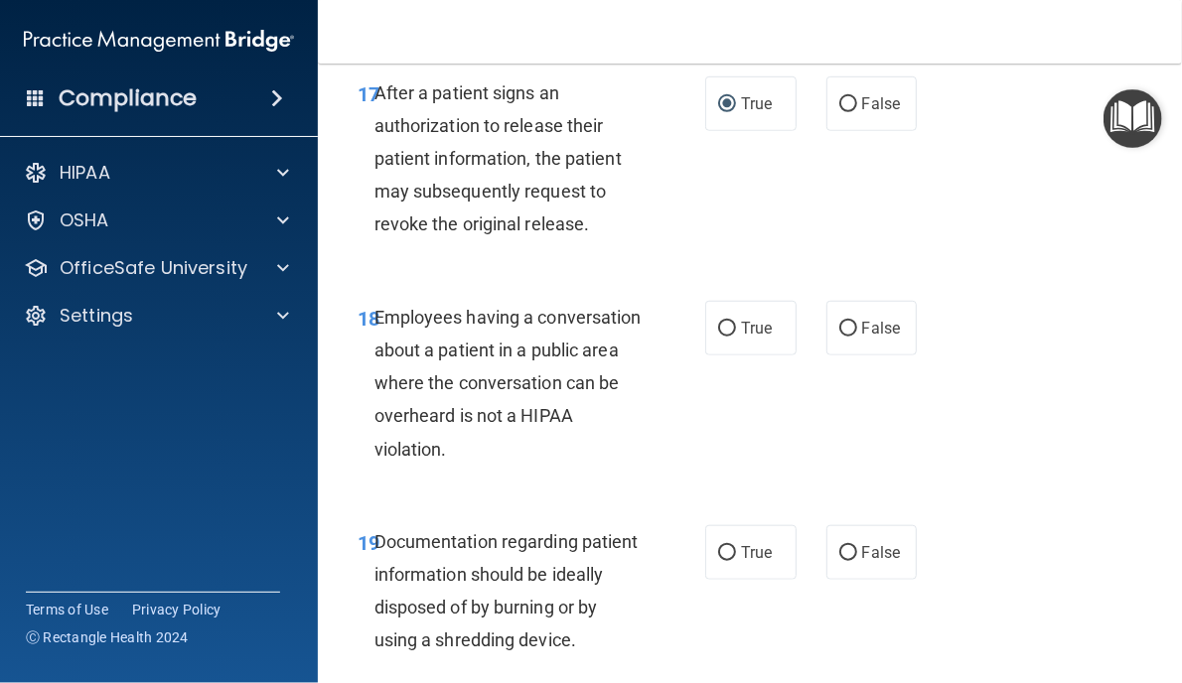
scroll to position [3674, 0]
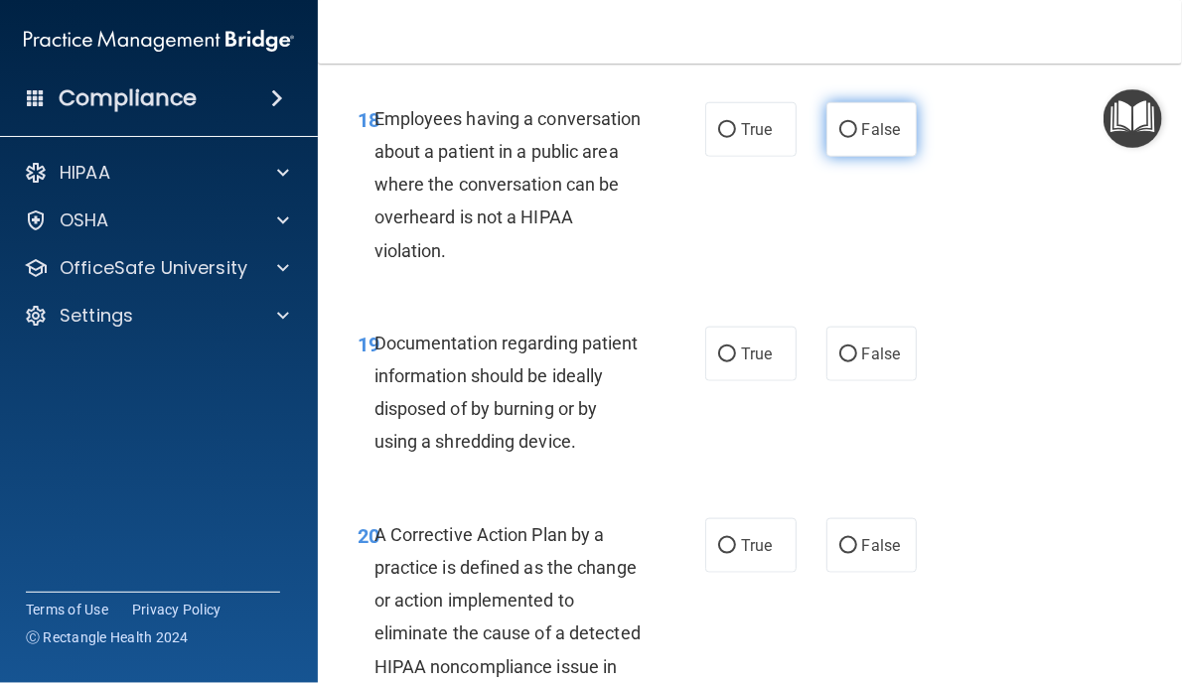
click at [839, 138] on input "False" at bounding box center [848, 130] width 18 height 15
radio input "true"
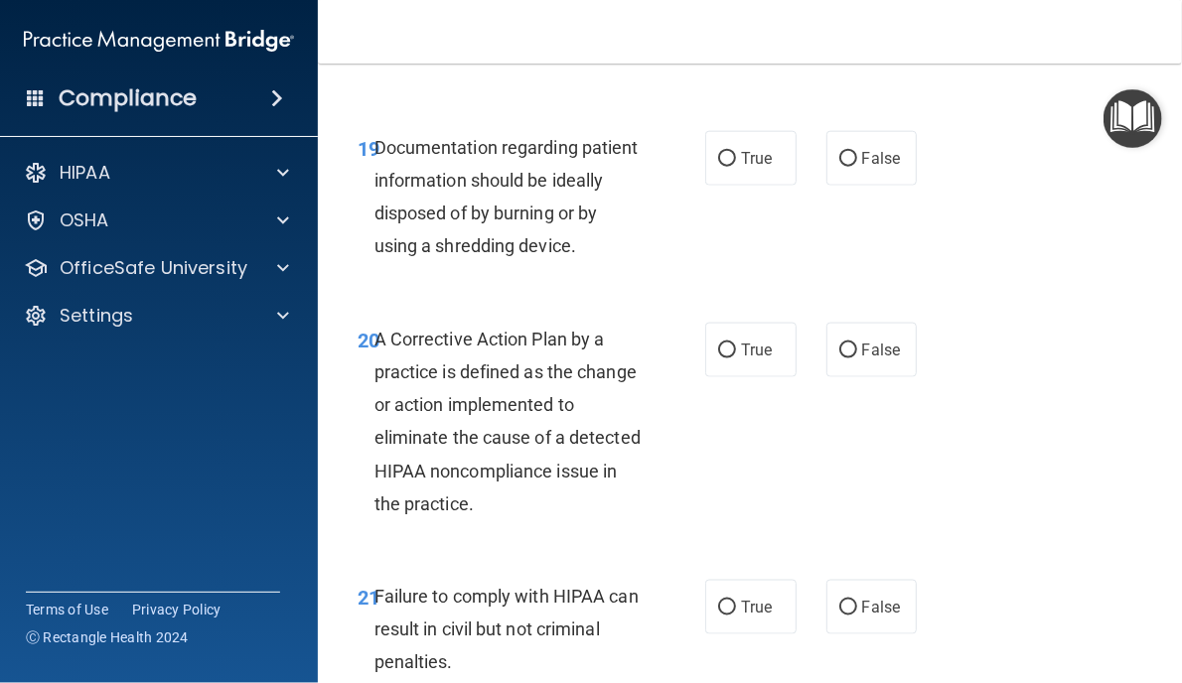
scroll to position [3873, 0]
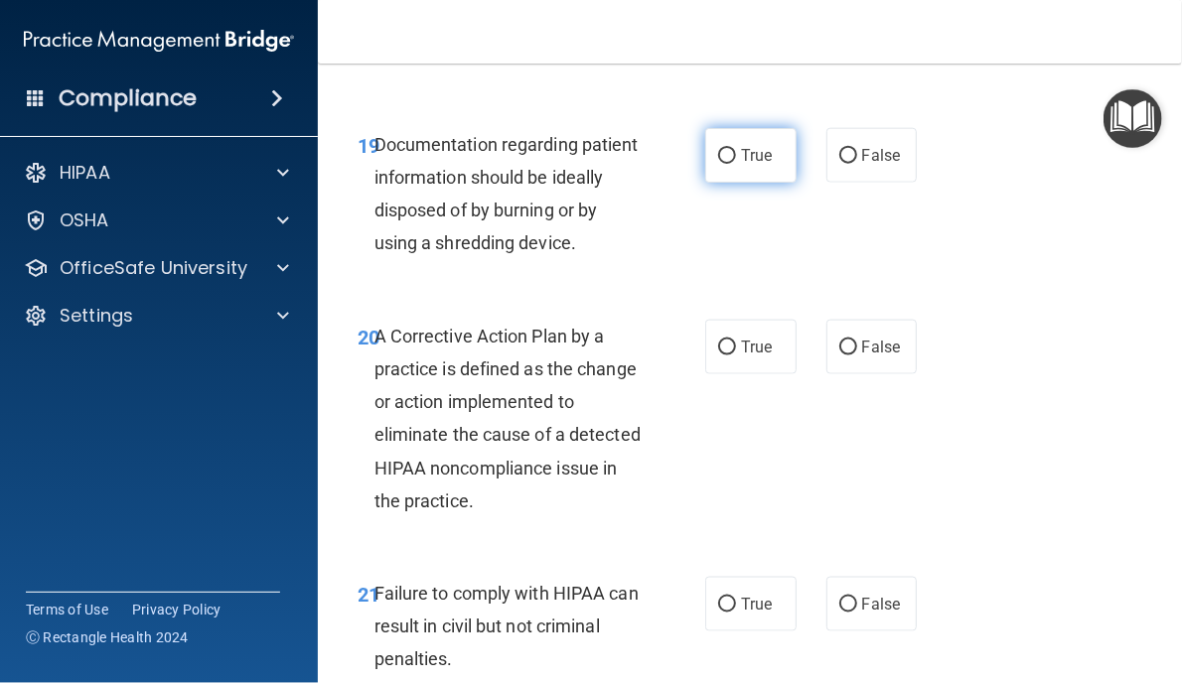
click at [721, 164] on input "True" at bounding box center [727, 156] width 18 height 15
radio input "true"
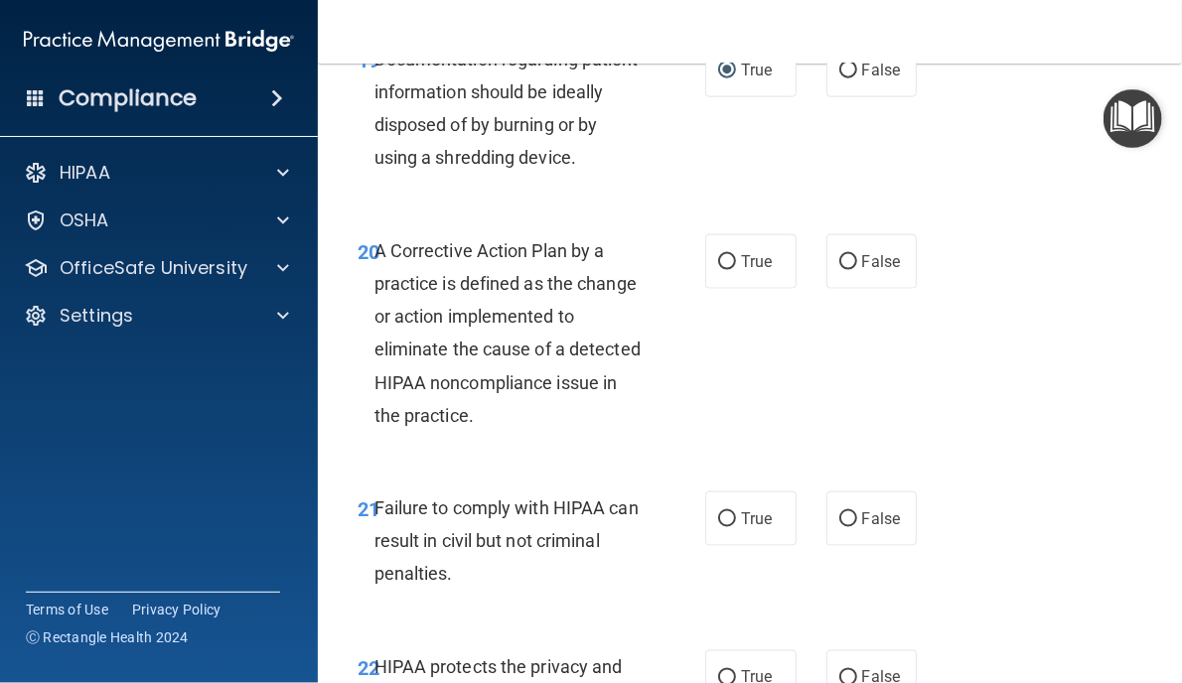
scroll to position [4072, 0]
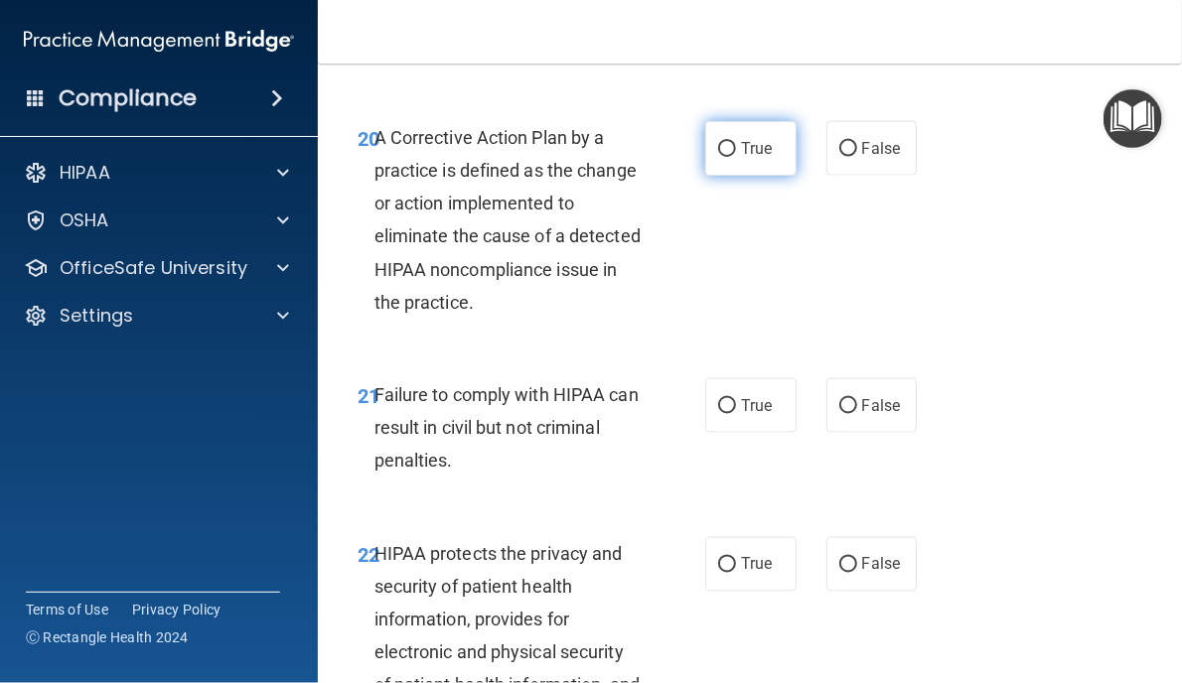
click at [718, 157] on input "True" at bounding box center [727, 149] width 18 height 15
radio input "true"
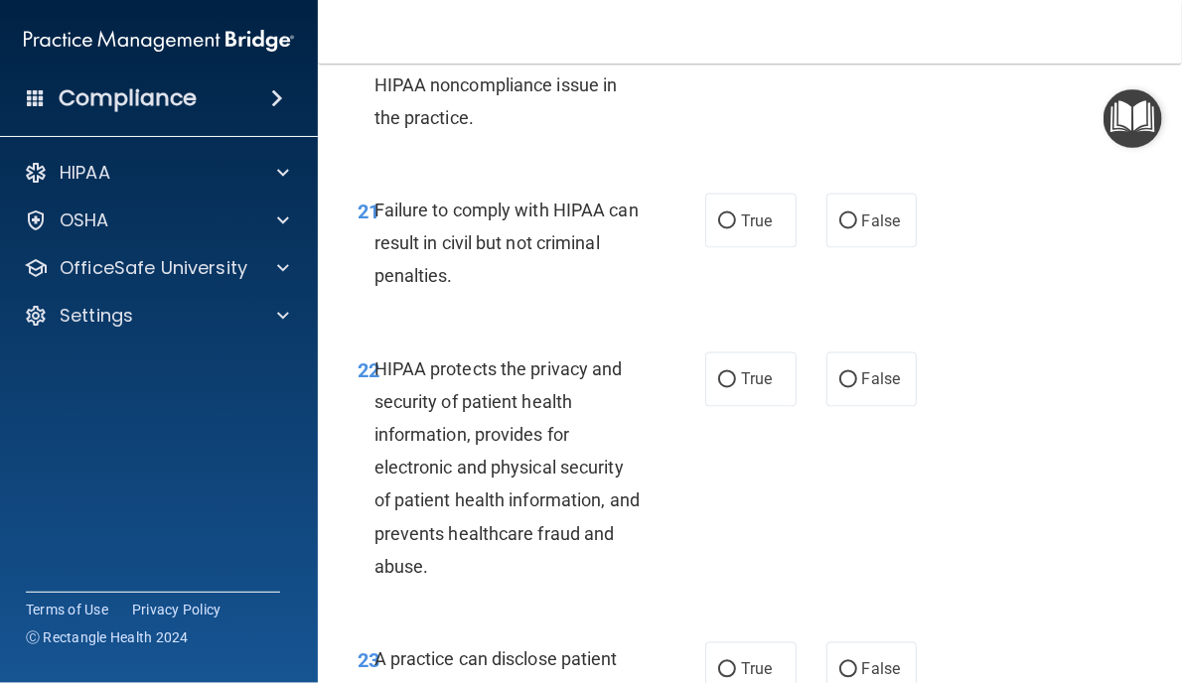
scroll to position [4270, 0]
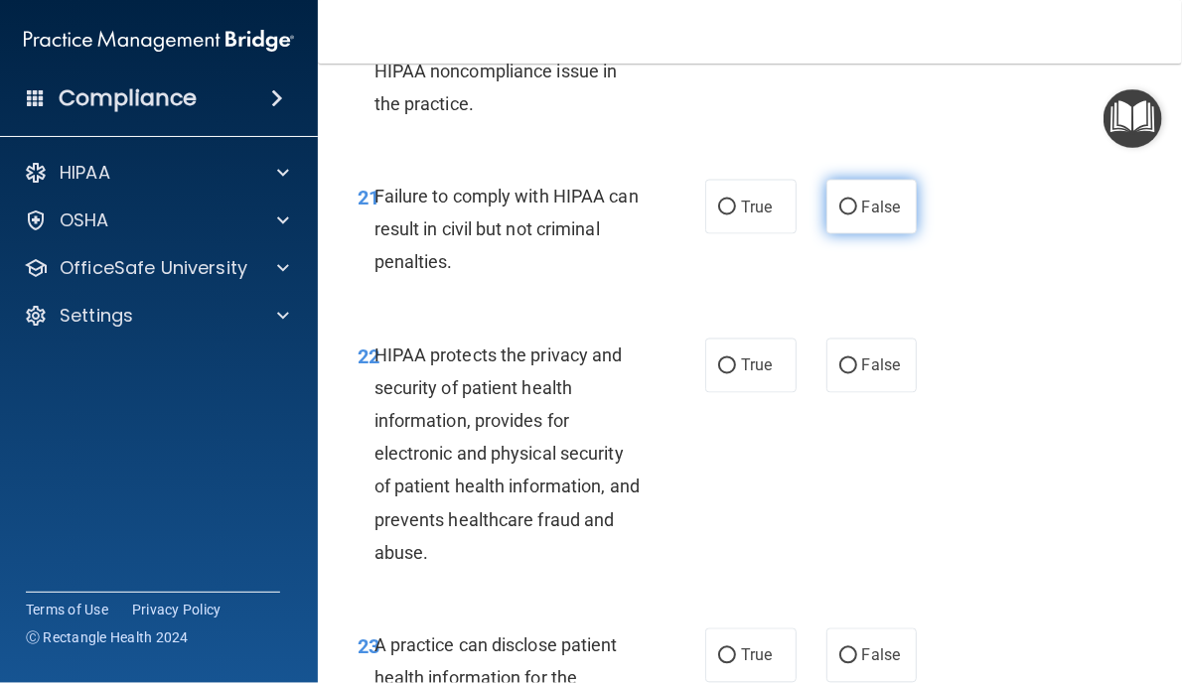
click at [842, 215] on input "False" at bounding box center [848, 208] width 18 height 15
radio input "true"
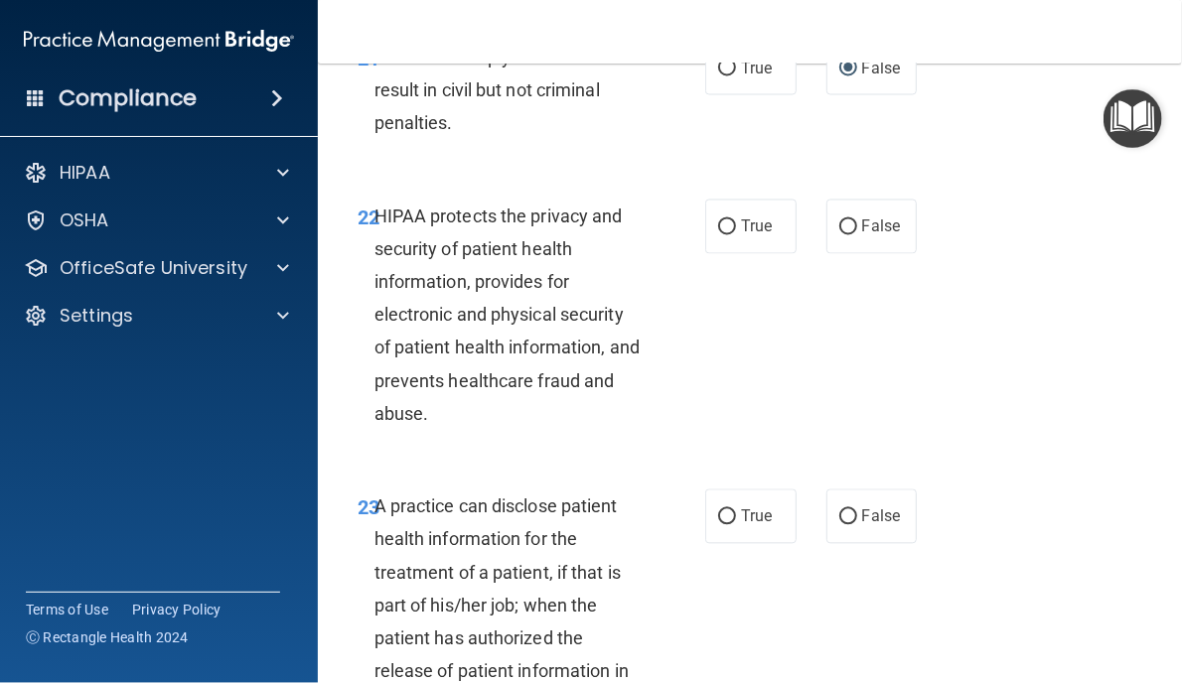
scroll to position [4369, 0]
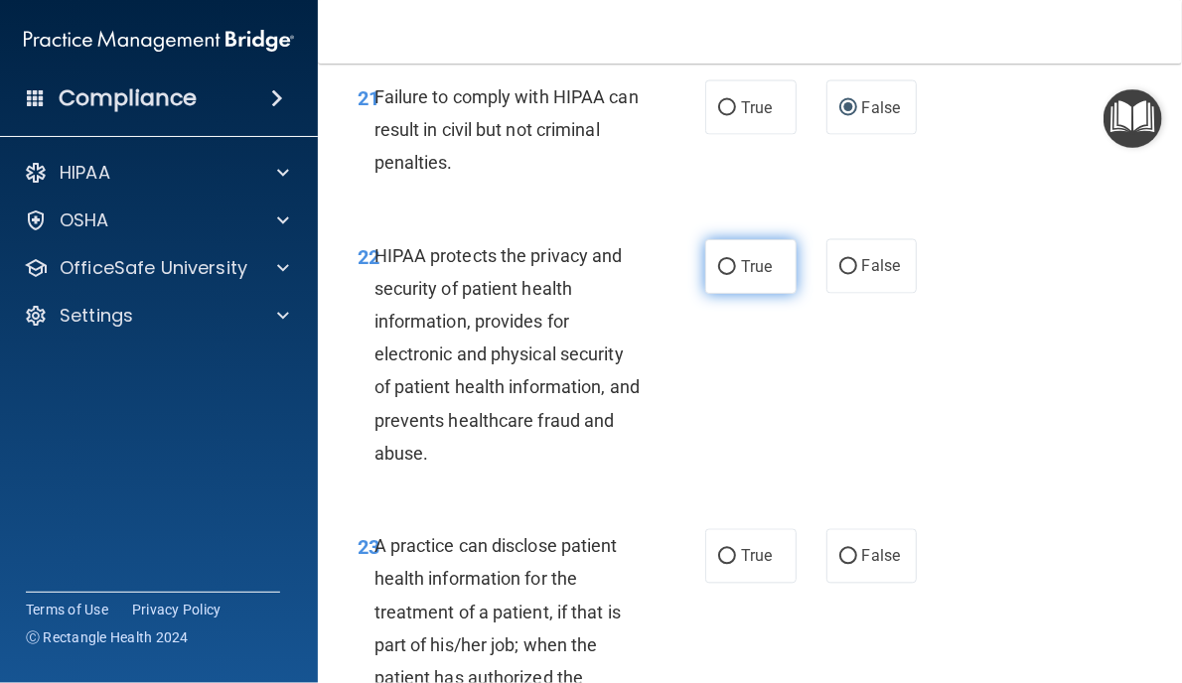
click at [718, 275] on input "True" at bounding box center [727, 267] width 18 height 15
radio input "true"
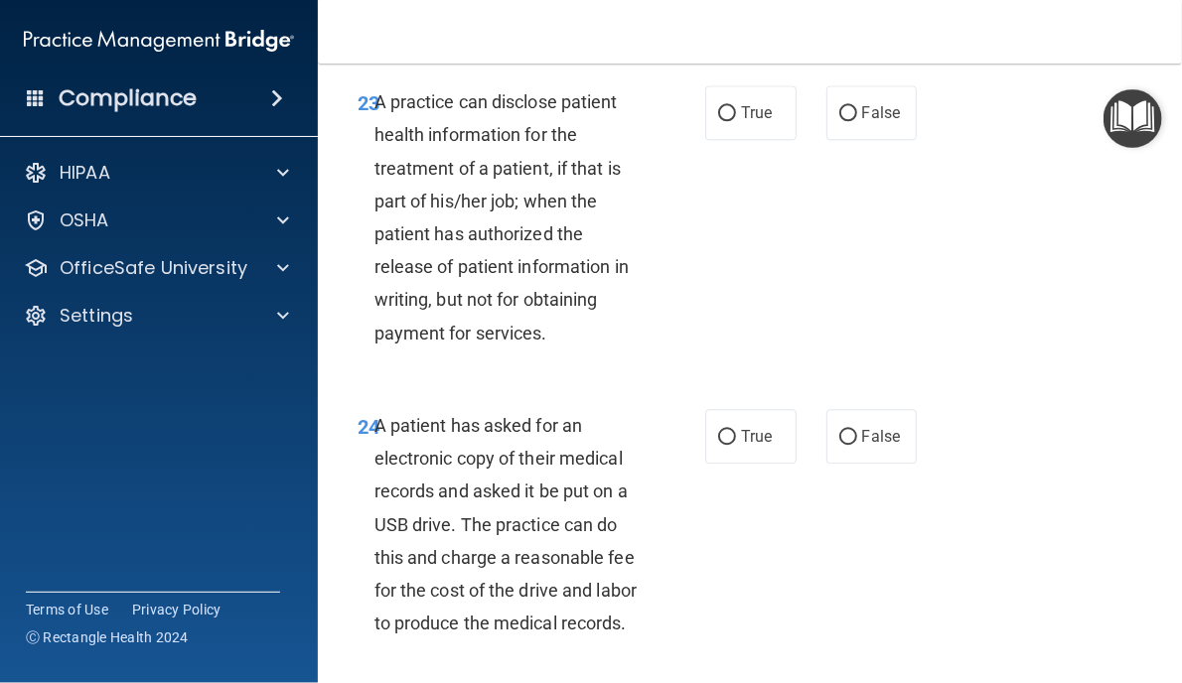
scroll to position [4866, 0]
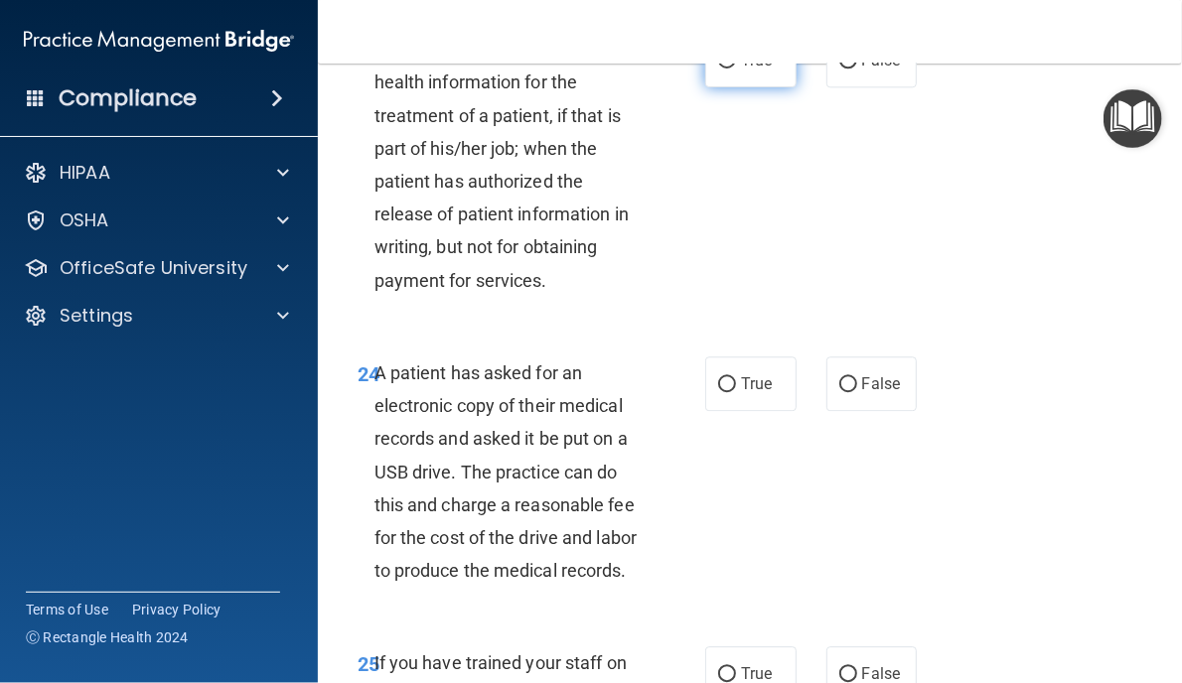
click at [718, 69] on input "True" at bounding box center [727, 61] width 18 height 15
radio input "true"
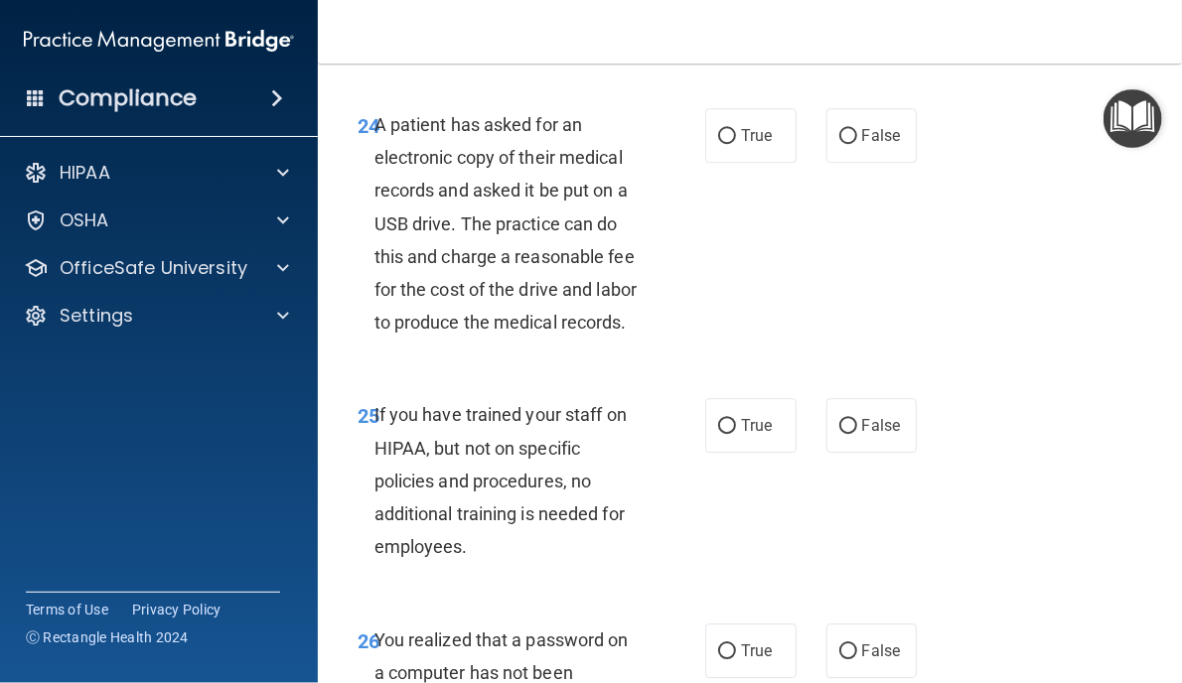
scroll to position [5164, 0]
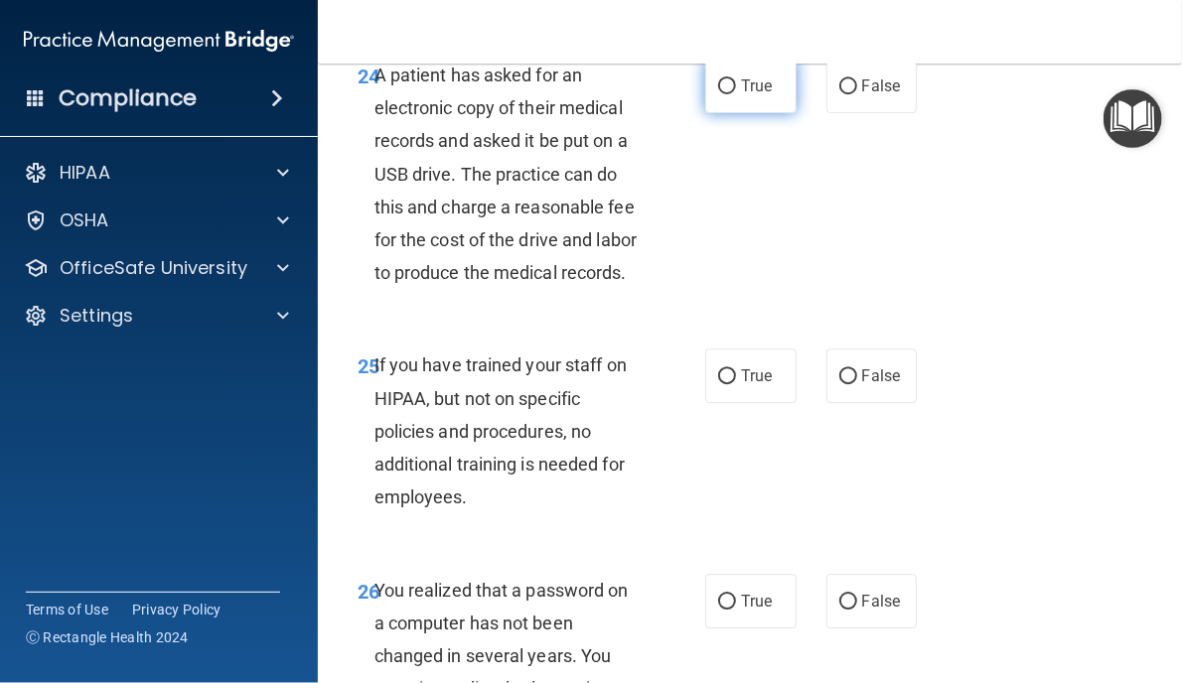
click at [718, 94] on input "True" at bounding box center [727, 86] width 18 height 15
radio input "true"
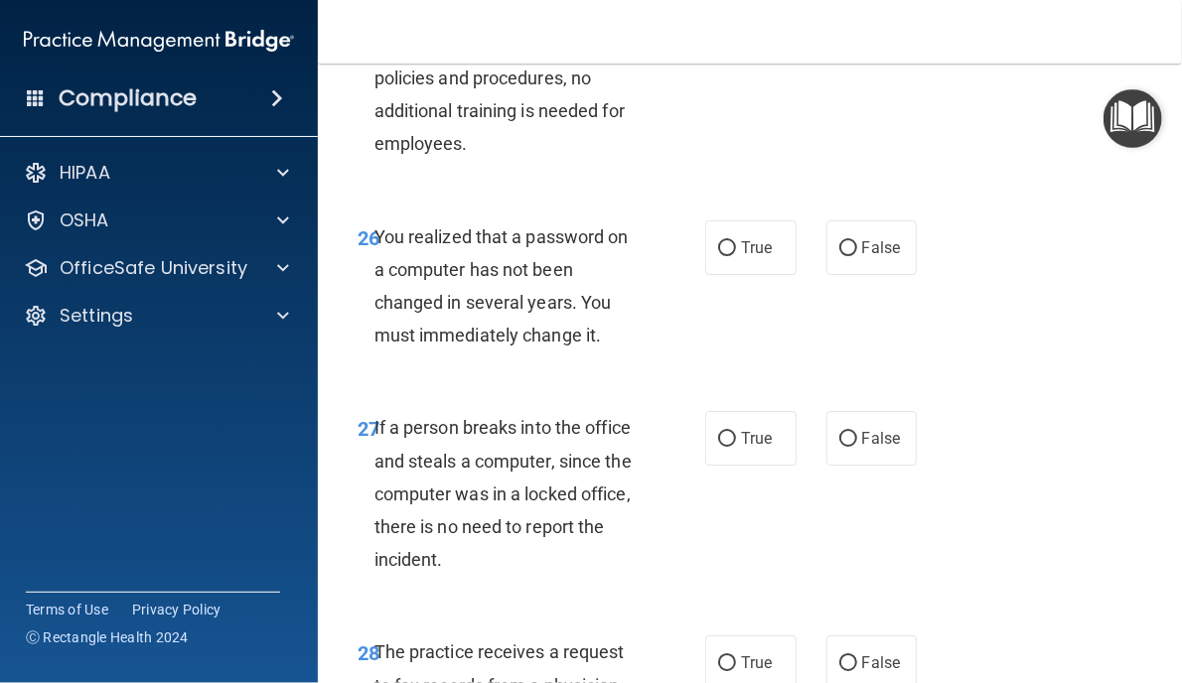
scroll to position [5561, 0]
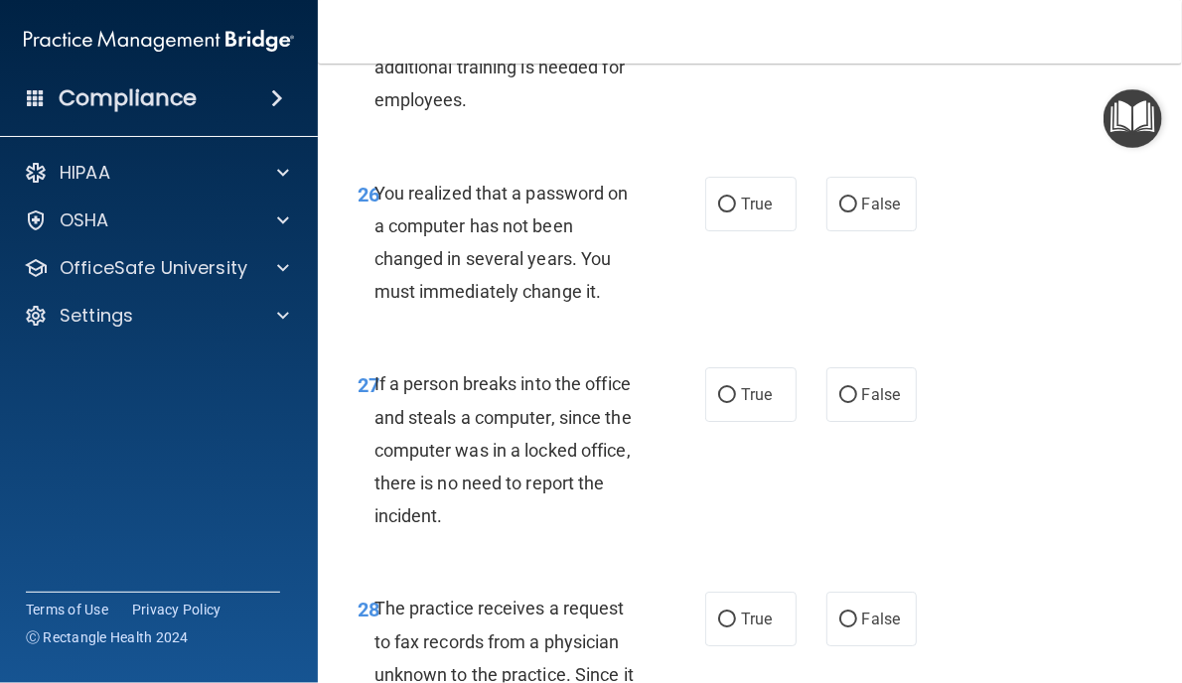
radio input "true"
click at [842, 213] on input "False" at bounding box center [848, 205] width 18 height 15
radio input "true"
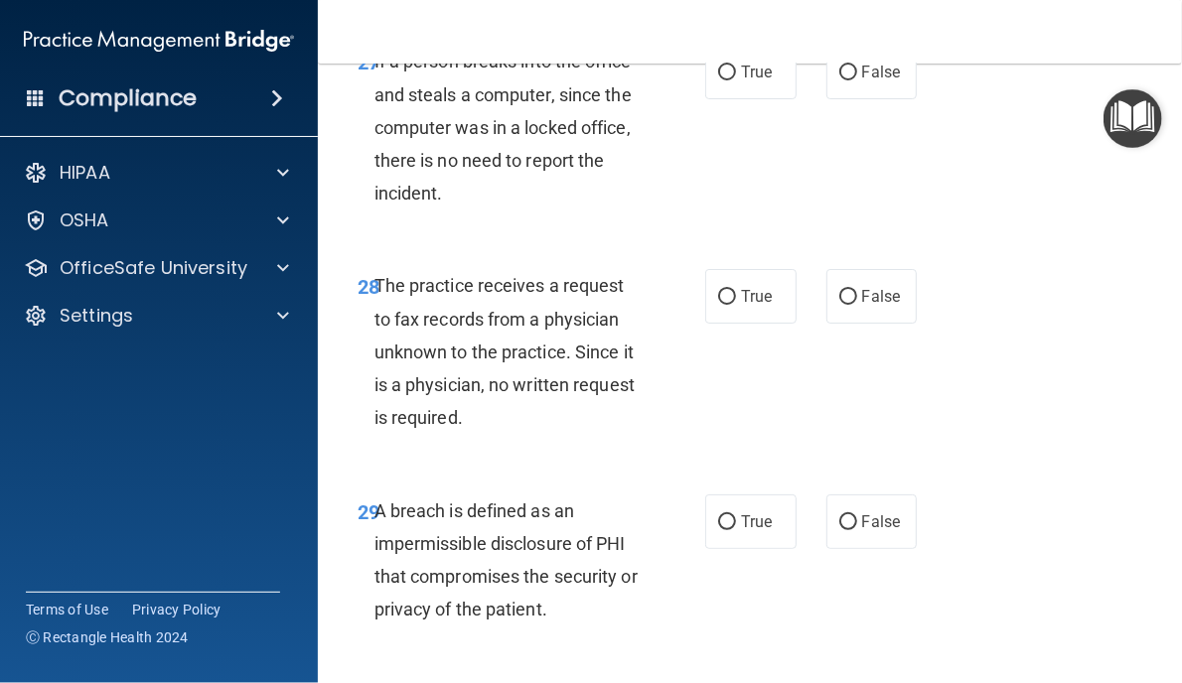
scroll to position [5958, 0]
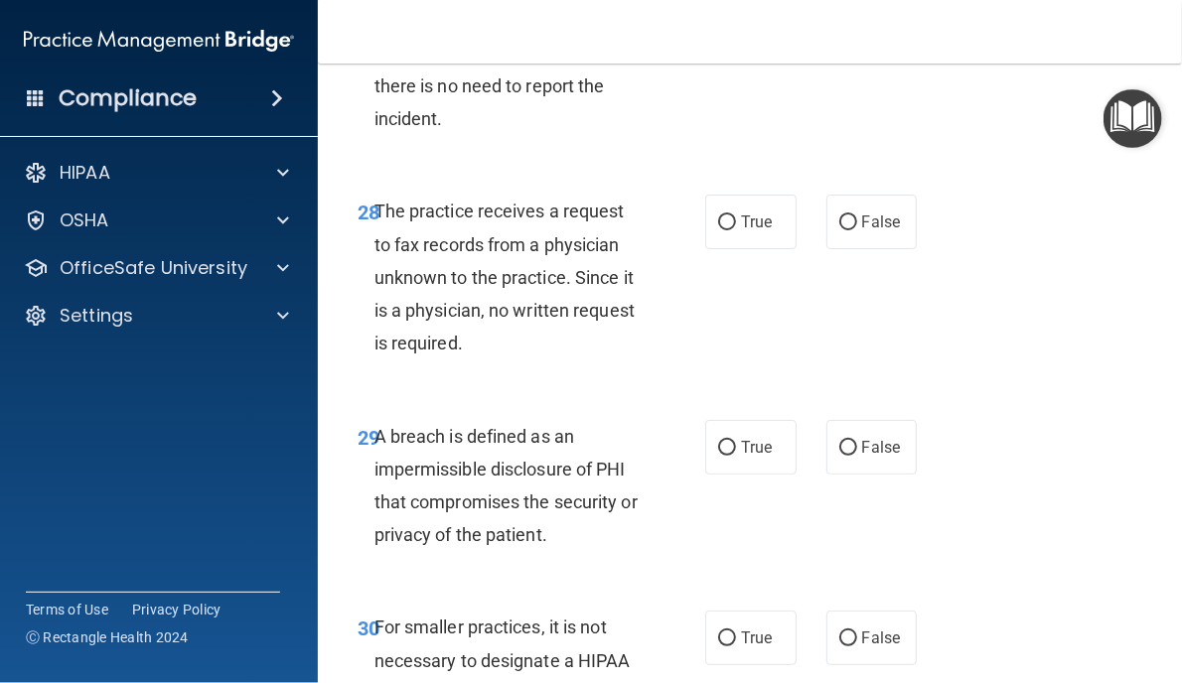
radio input "true"
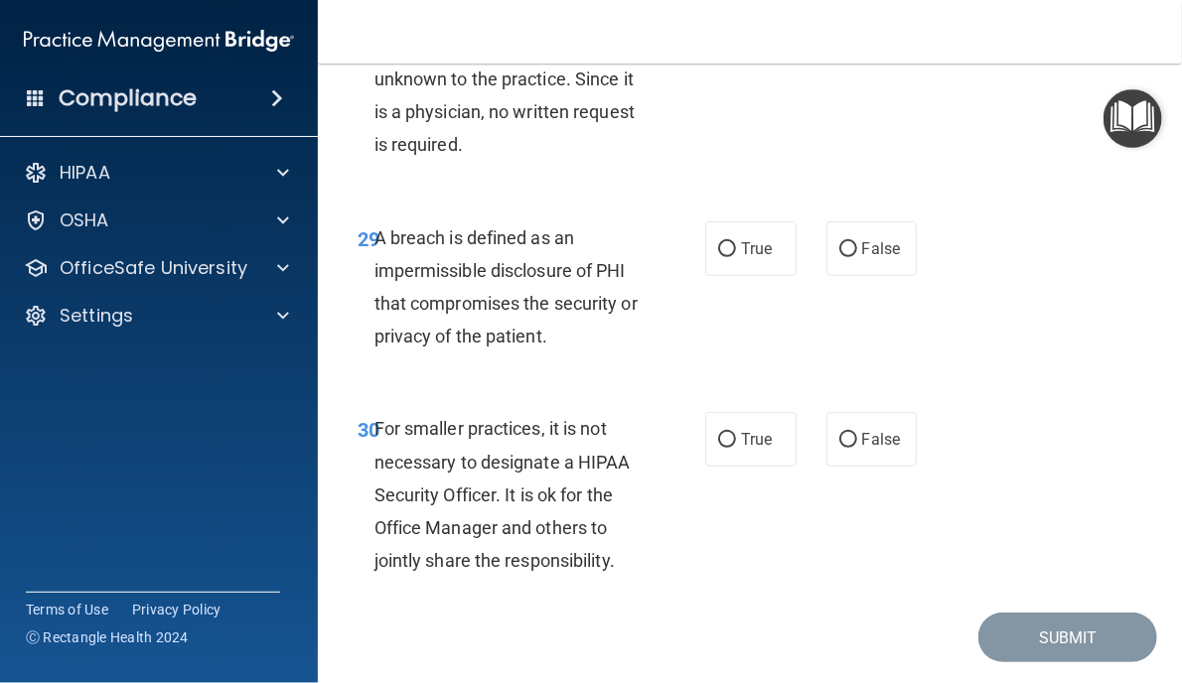
click at [844, 32] on input "False" at bounding box center [848, 24] width 18 height 15
radio input "true"
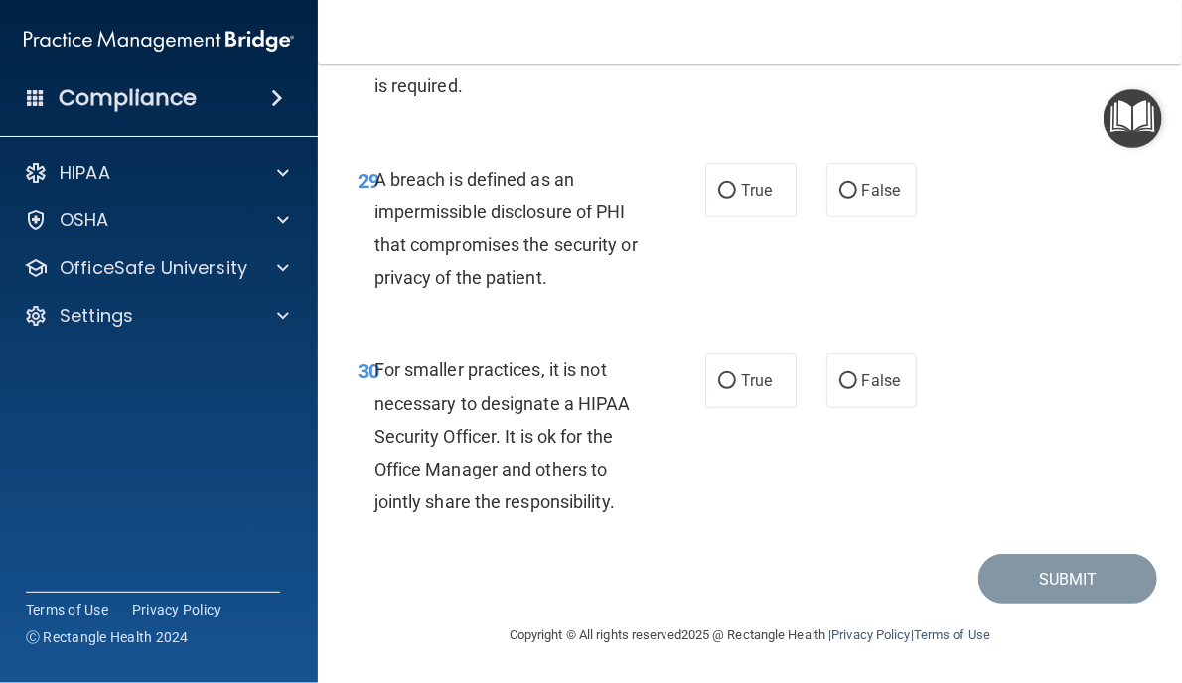
scroll to position [6380, 0]
click at [721, 185] on input "True" at bounding box center [727, 191] width 18 height 15
radio input "true"
click at [844, 376] on input "False" at bounding box center [848, 381] width 18 height 15
radio input "true"
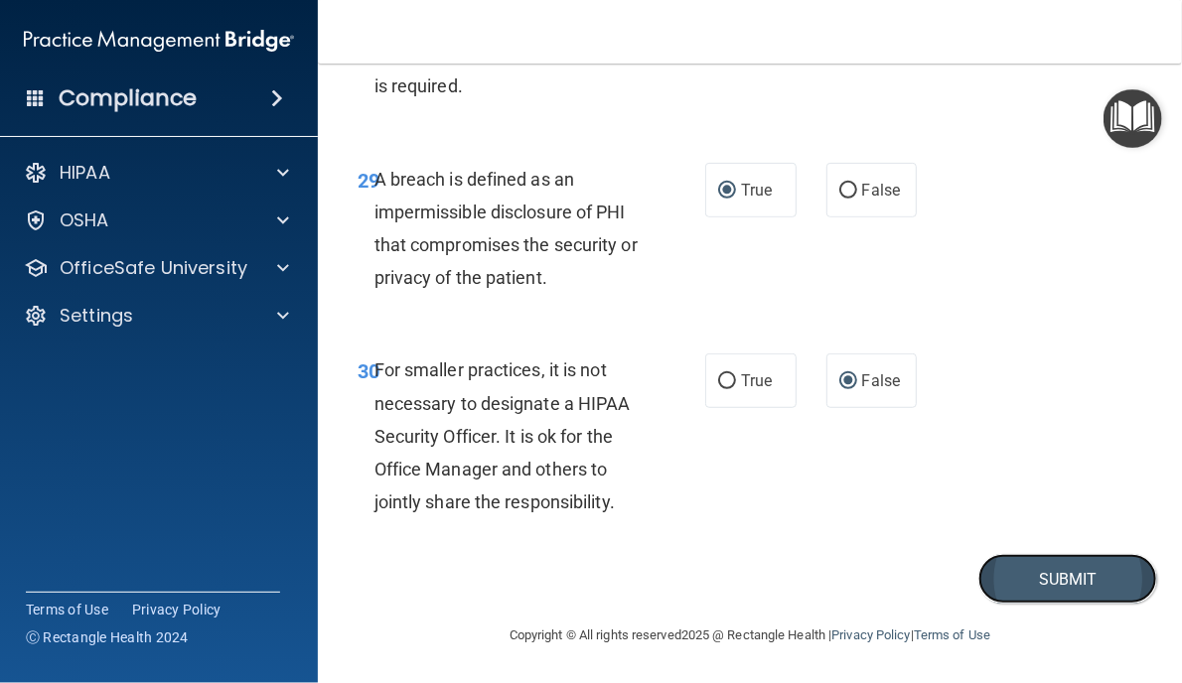
click at [1053, 580] on button "Submit" at bounding box center [1067, 579] width 179 height 51
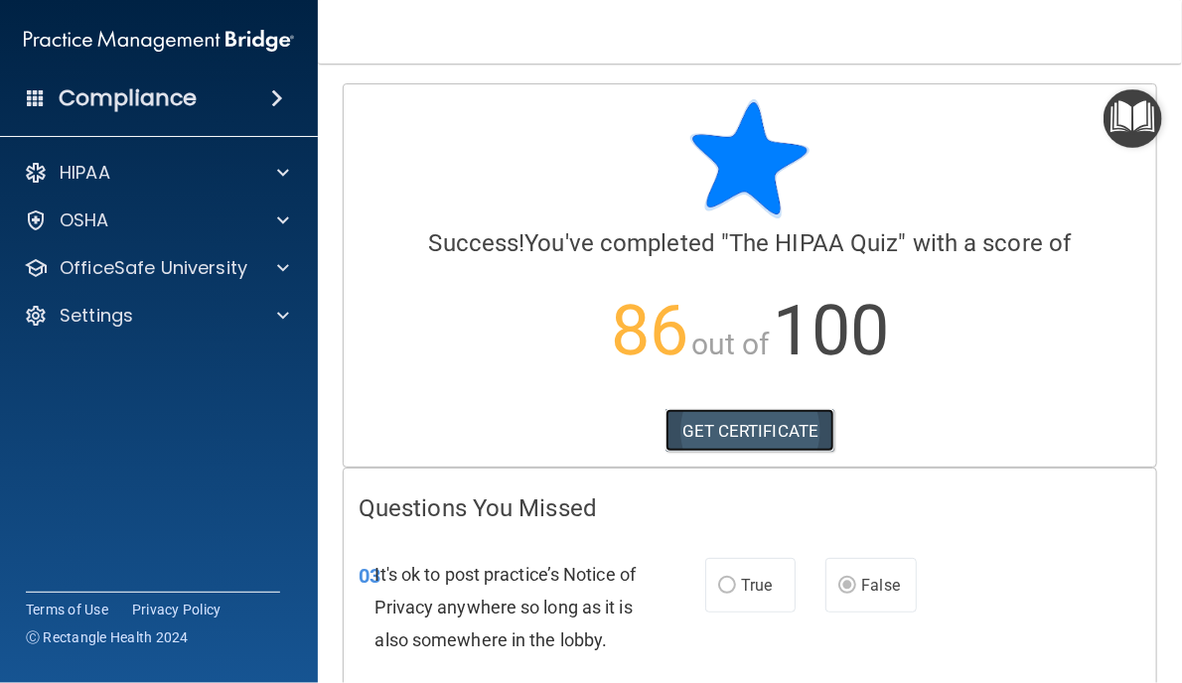
click at [711, 423] on link "GET CERTIFICATE" at bounding box center [750, 431] width 170 height 44
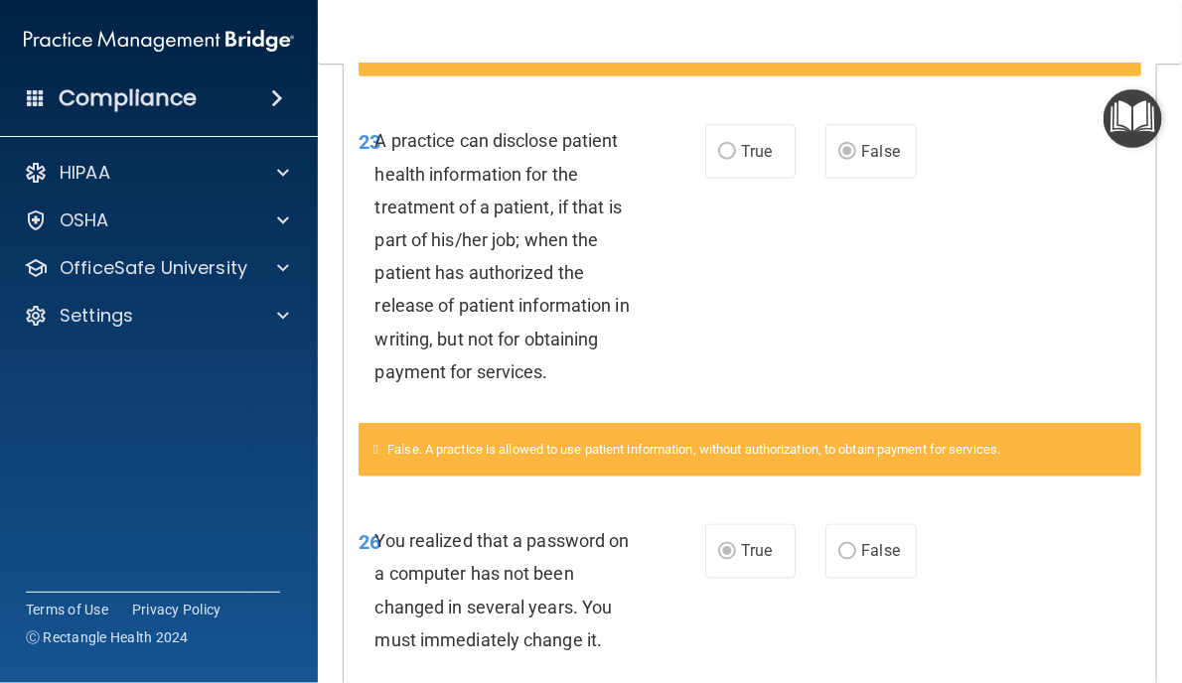
scroll to position [1252, 0]
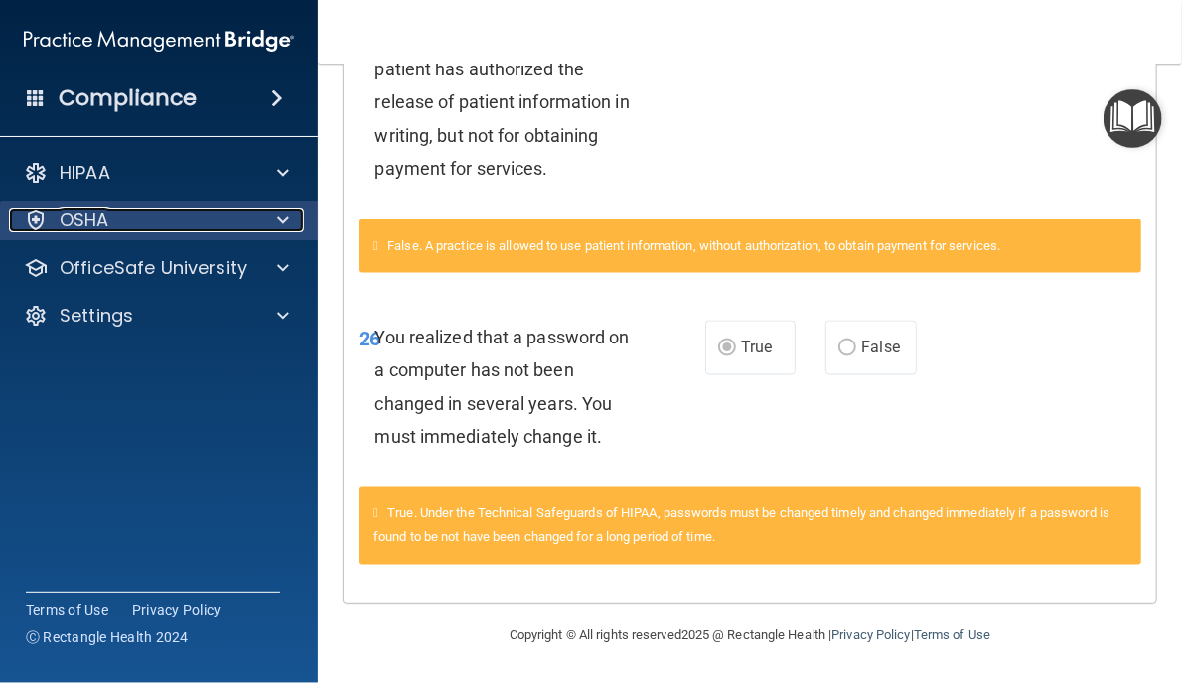
click at [90, 216] on p "OSHA" at bounding box center [85, 221] width 50 height 24
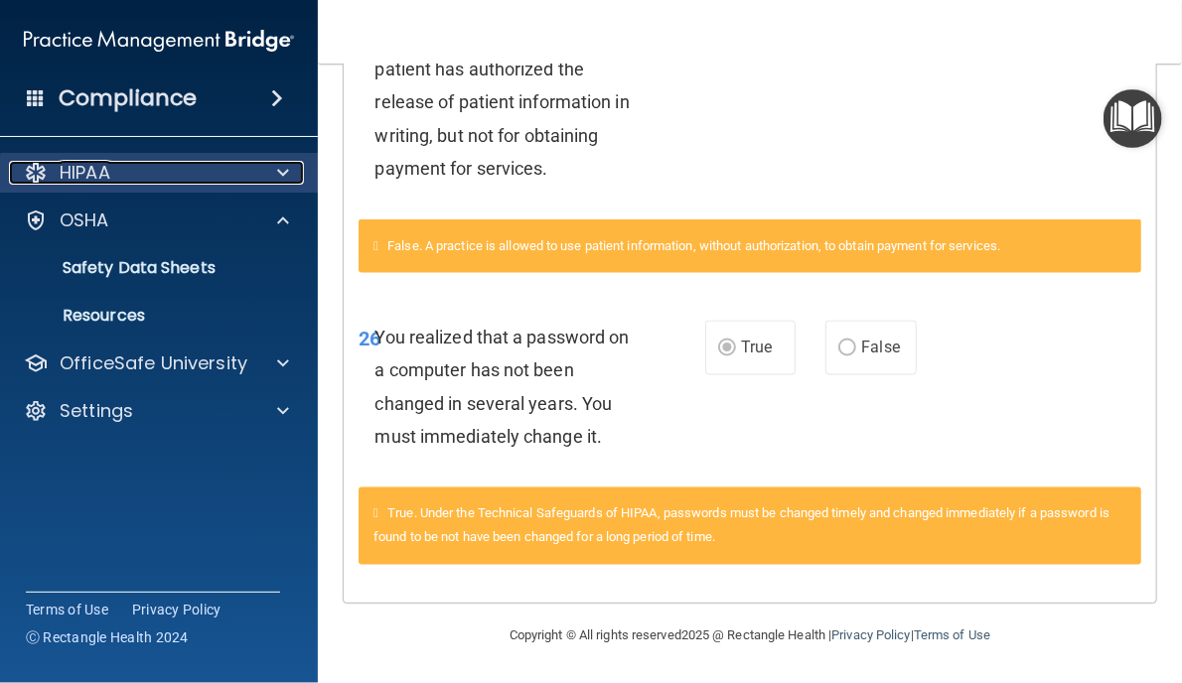
click at [282, 168] on span at bounding box center [283, 173] width 12 height 24
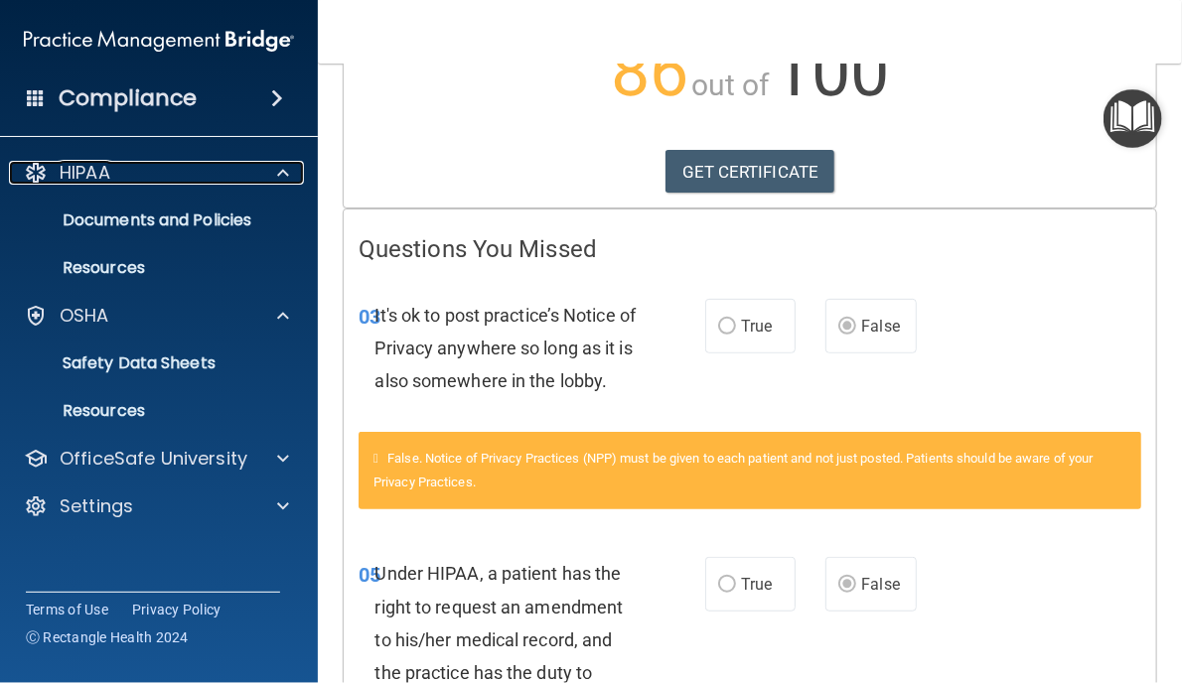
scroll to position [0, 0]
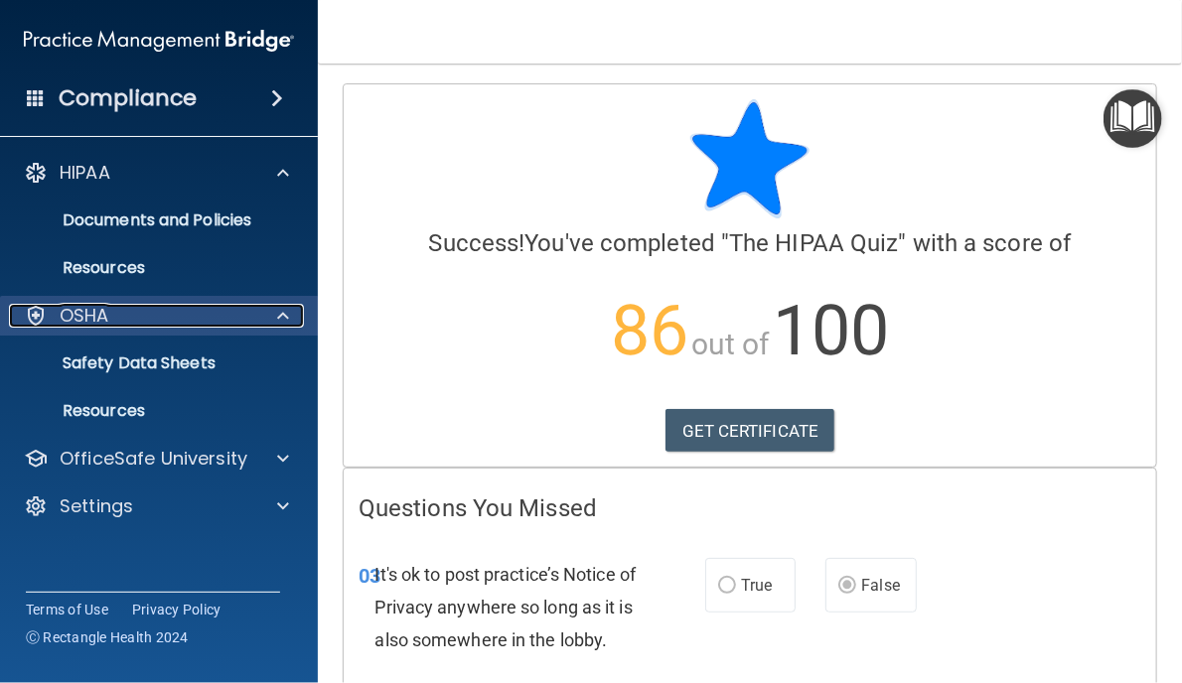
click at [87, 309] on p "OSHA" at bounding box center [85, 316] width 50 height 24
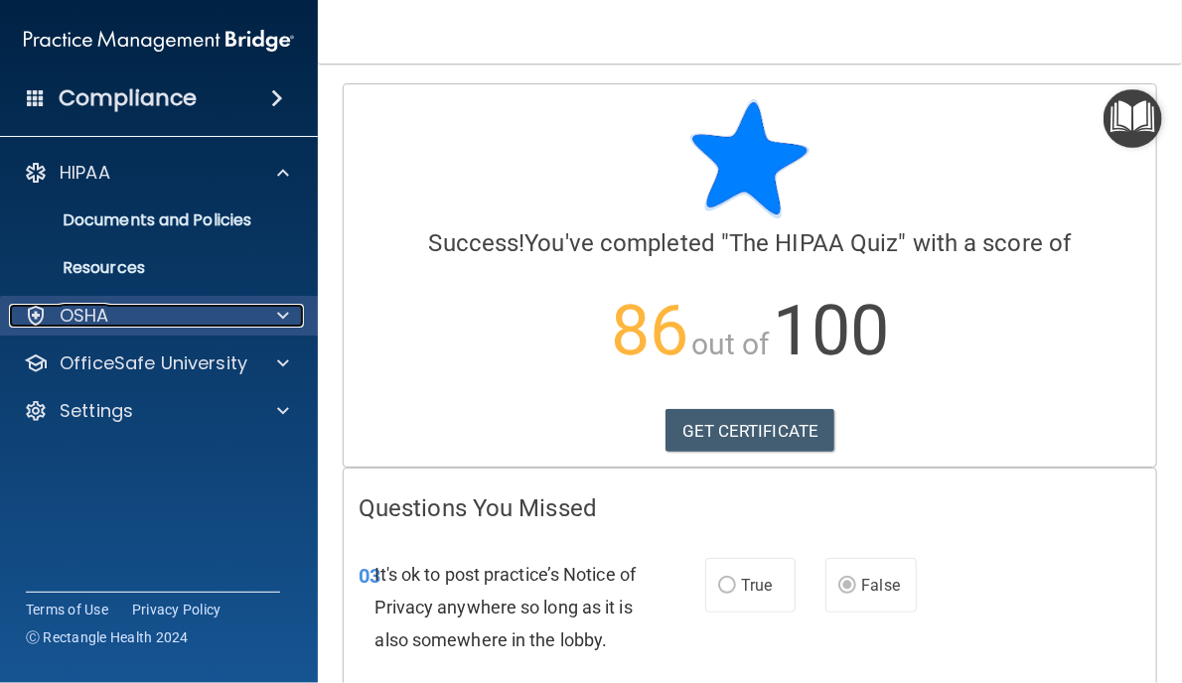
click at [87, 309] on p "OSHA" at bounding box center [85, 316] width 50 height 24
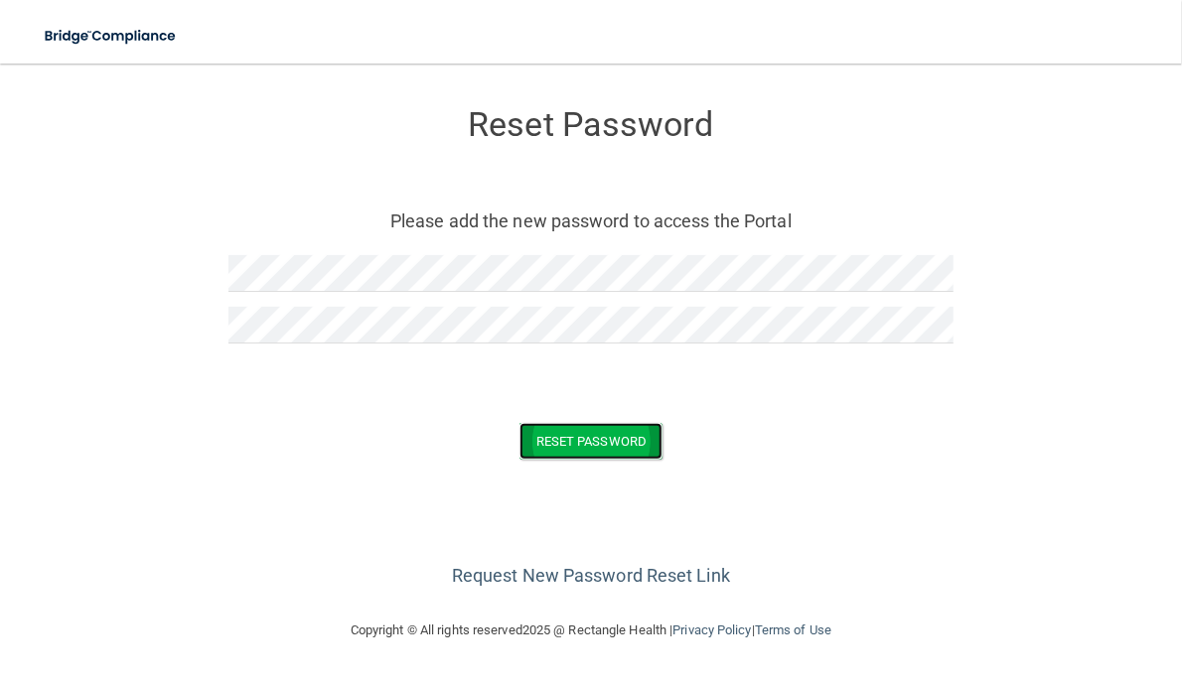
click at [579, 438] on button "Reset Password" at bounding box center [590, 441] width 143 height 37
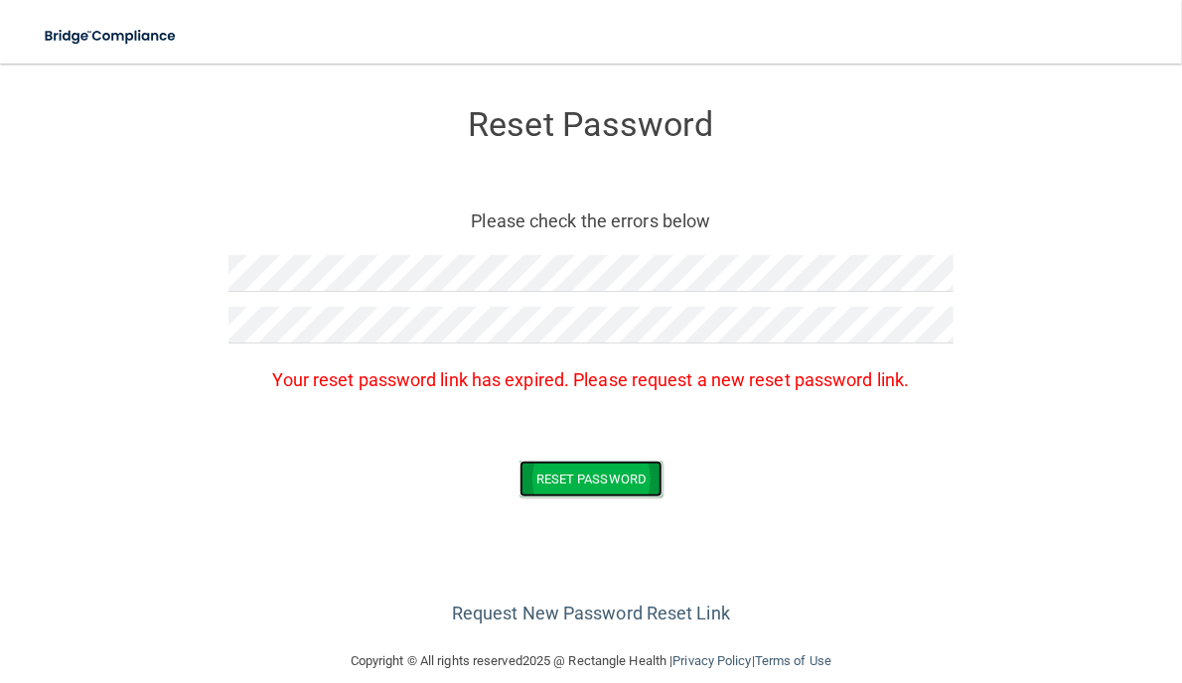
click at [568, 479] on button "Reset Password" at bounding box center [590, 479] width 143 height 37
